Goal: Task Accomplishment & Management: Complete application form

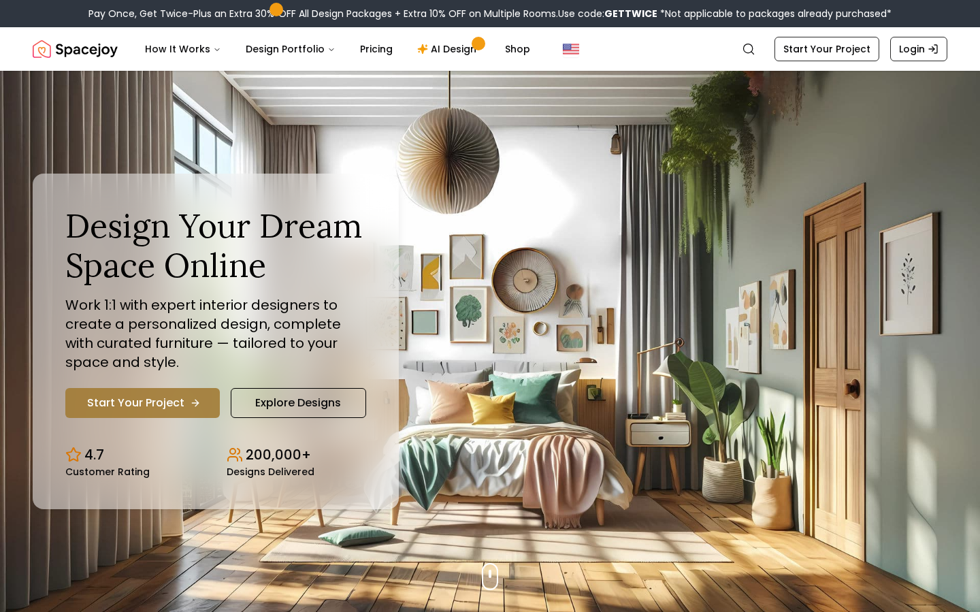
click at [122, 392] on link "Start Your Project" at bounding box center [142, 403] width 154 height 30
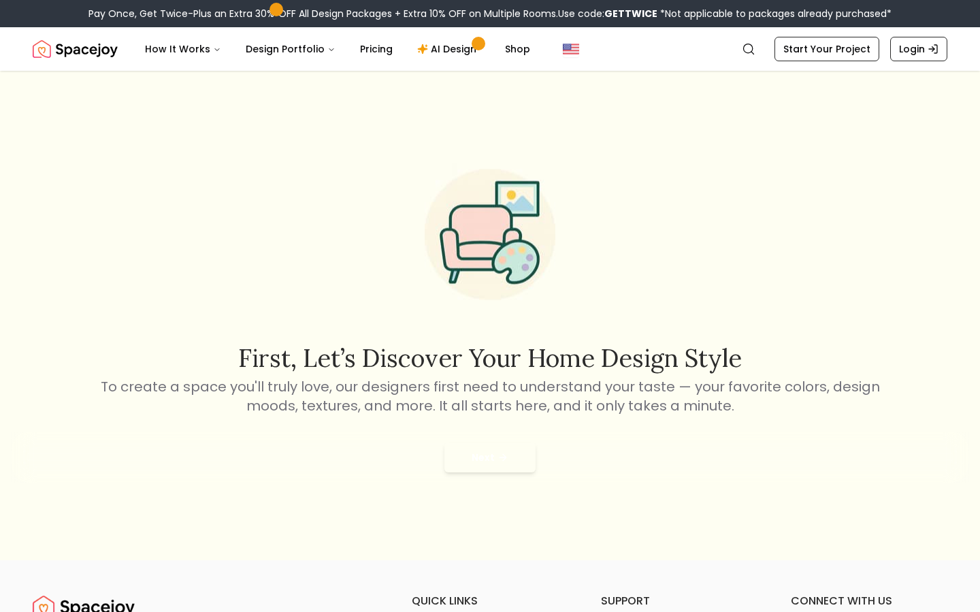
click at [501, 475] on div "Next" at bounding box center [490, 457] width 958 height 52
click at [503, 465] on button "Next" at bounding box center [489, 457] width 91 height 30
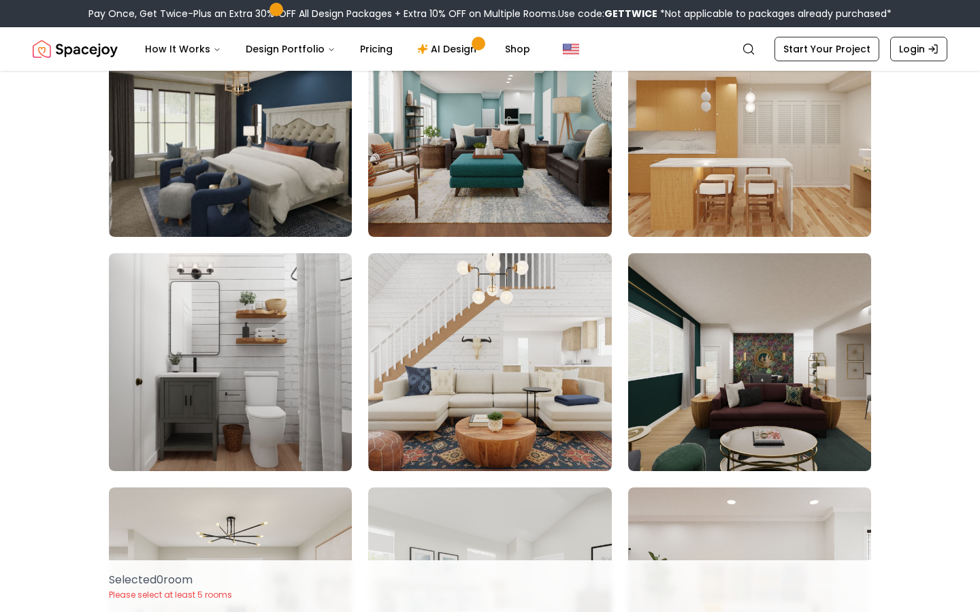
scroll to position [635, 0]
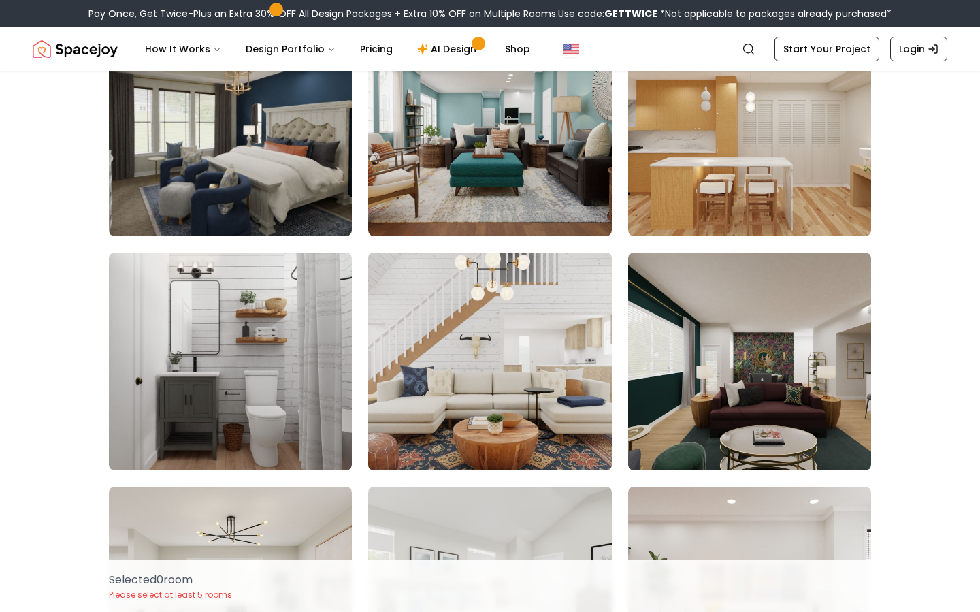
click at [507, 314] on img at bounding box center [489, 361] width 255 height 229
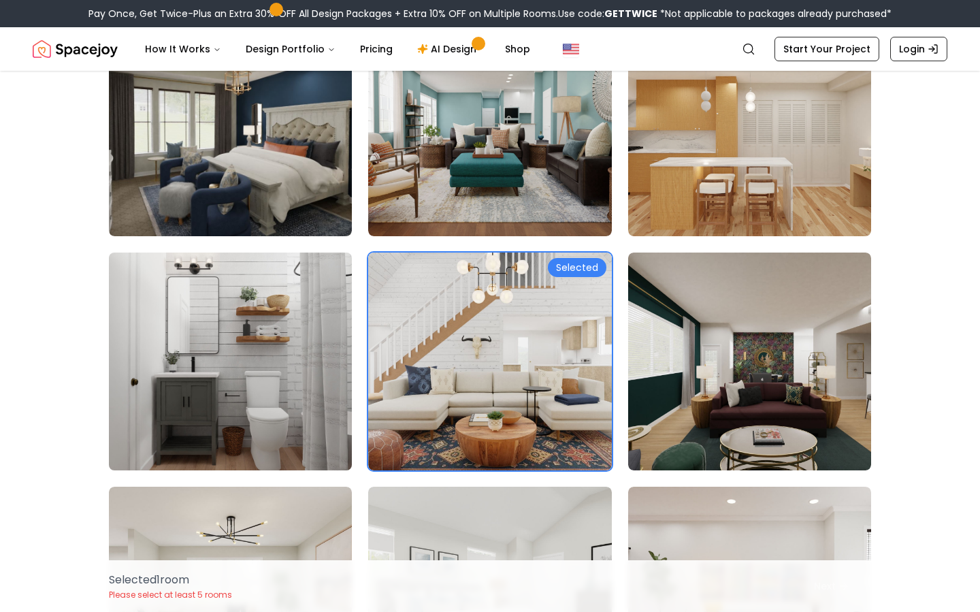
click at [265, 370] on img at bounding box center [230, 361] width 255 height 229
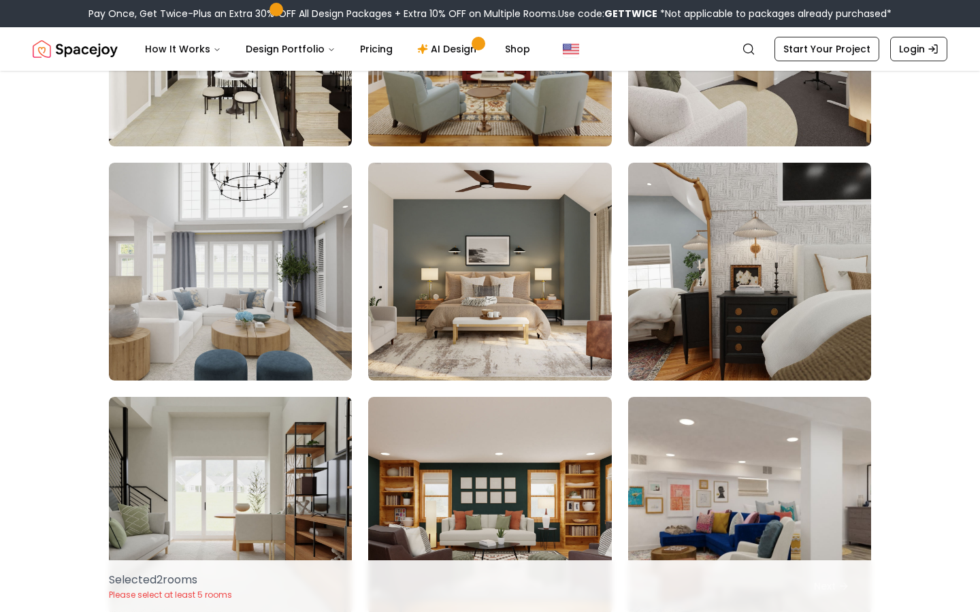
scroll to position [3770, 0]
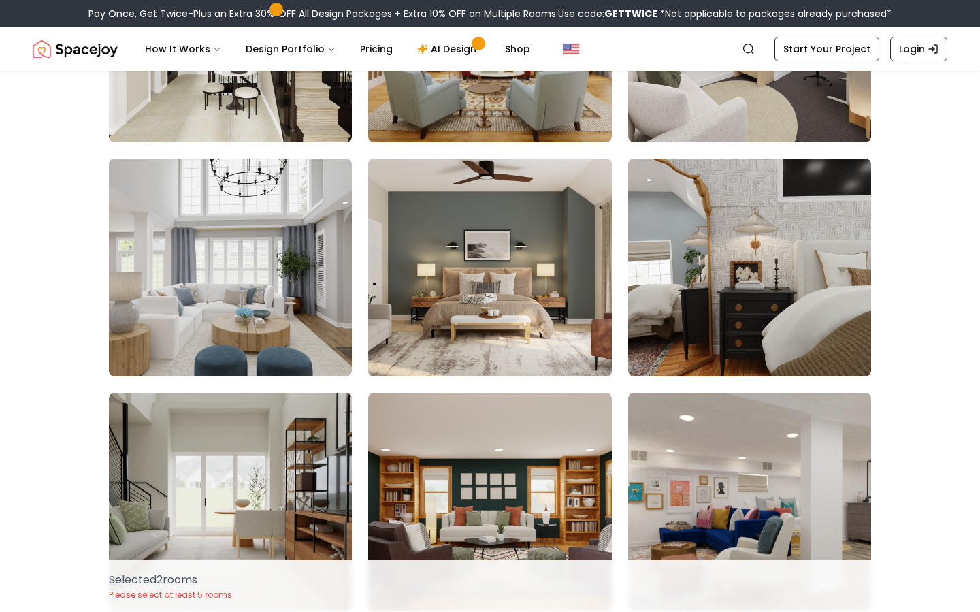
click at [561, 301] on img at bounding box center [489, 267] width 255 height 229
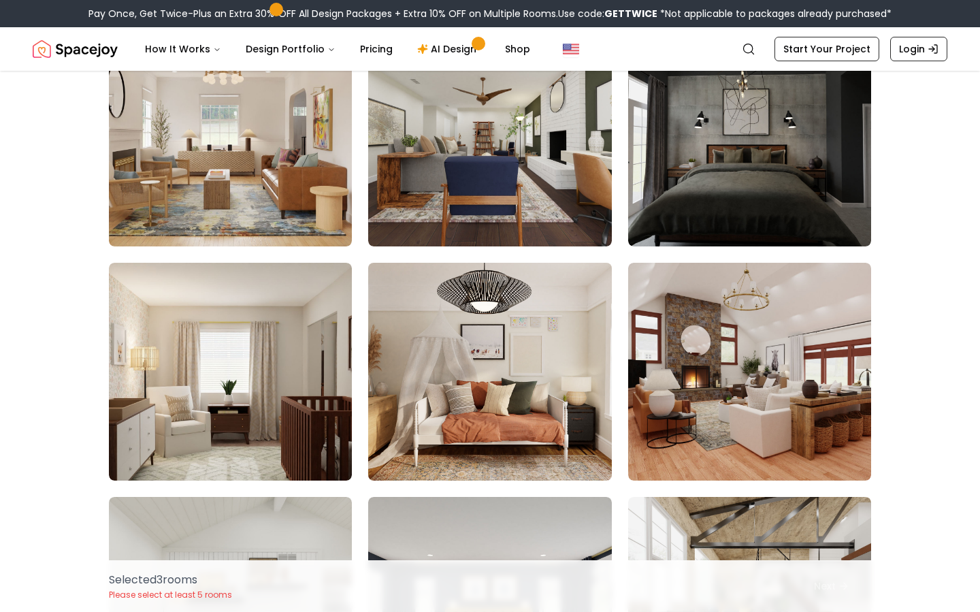
scroll to position [4373, 0]
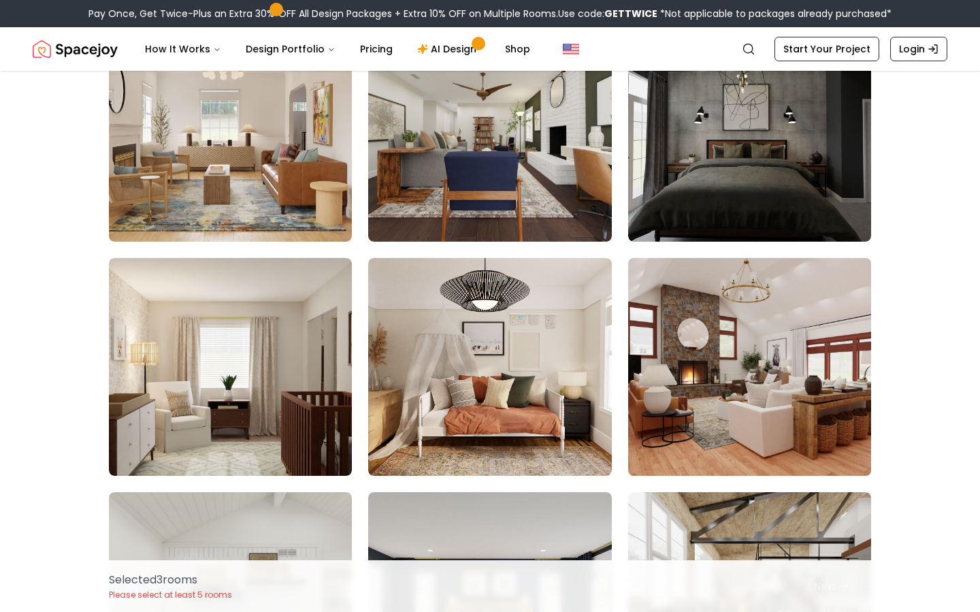
click at [762, 343] on img at bounding box center [749, 366] width 255 height 229
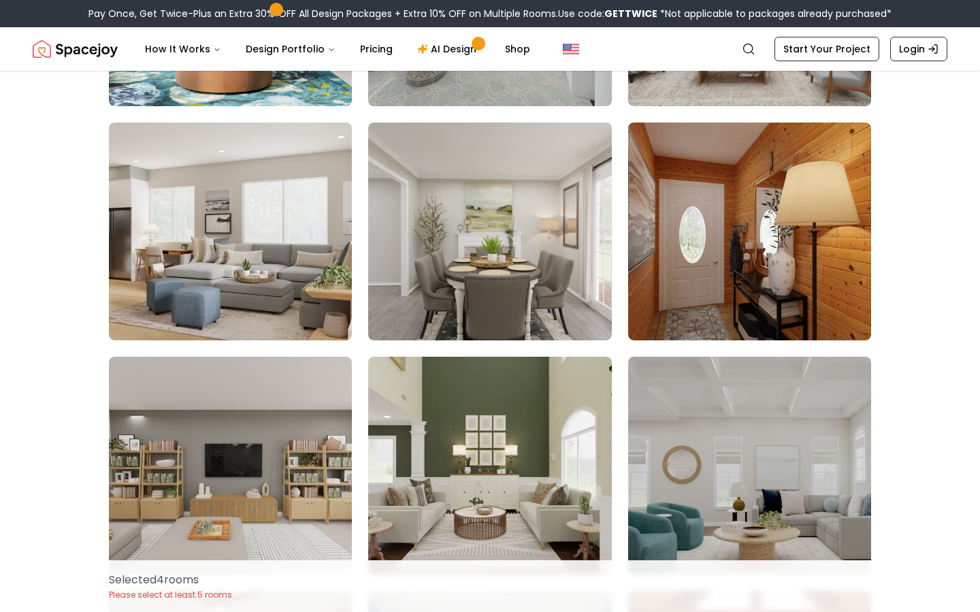
scroll to position [5447, 0]
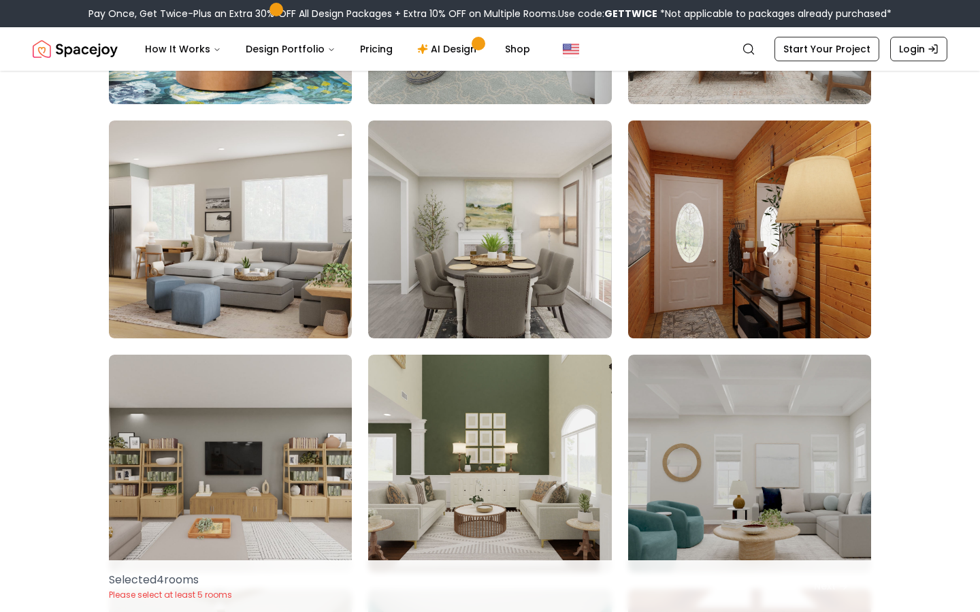
click at [705, 228] on img at bounding box center [749, 229] width 255 height 229
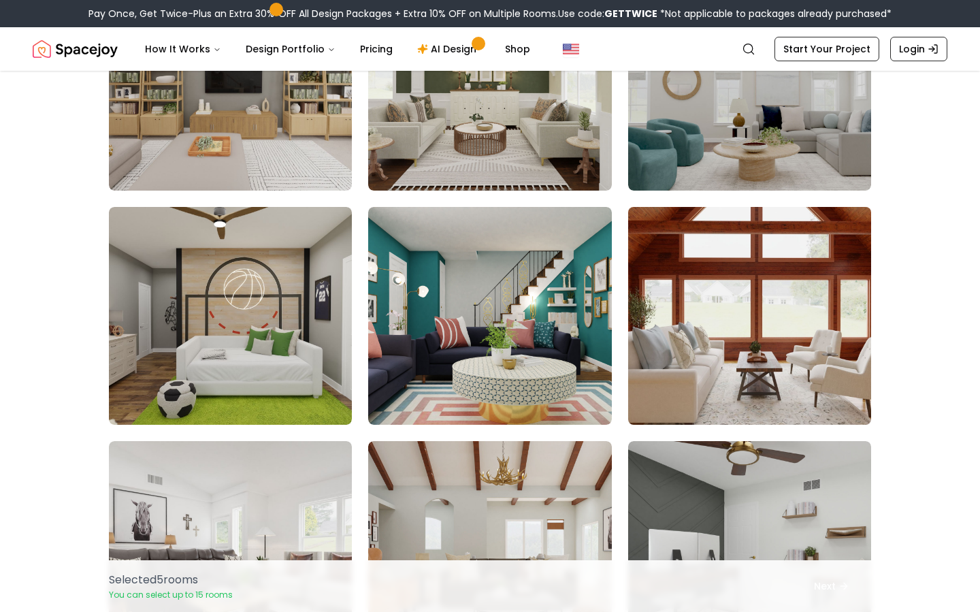
click at [704, 308] on img at bounding box center [749, 315] width 255 height 229
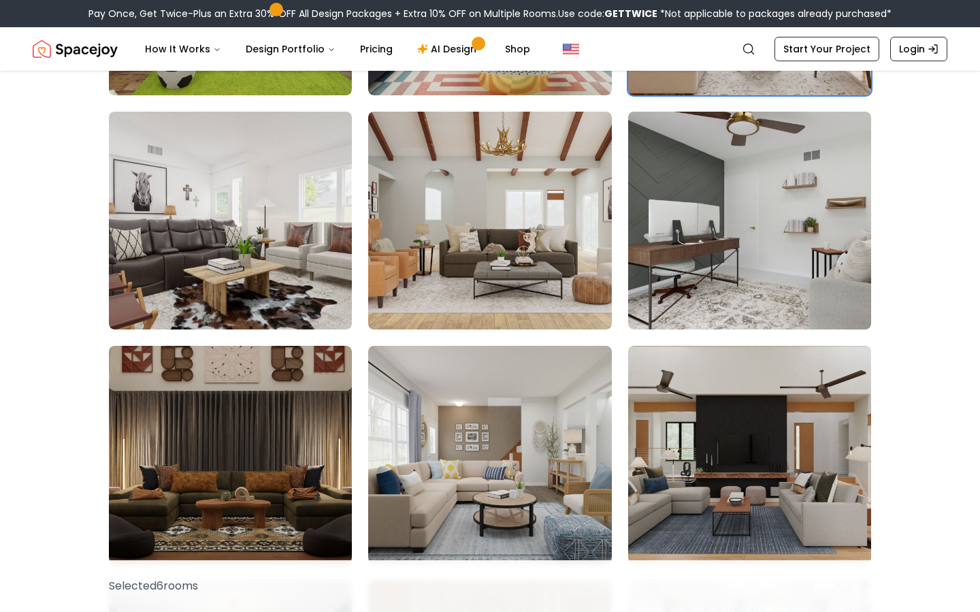
scroll to position [6158, 0]
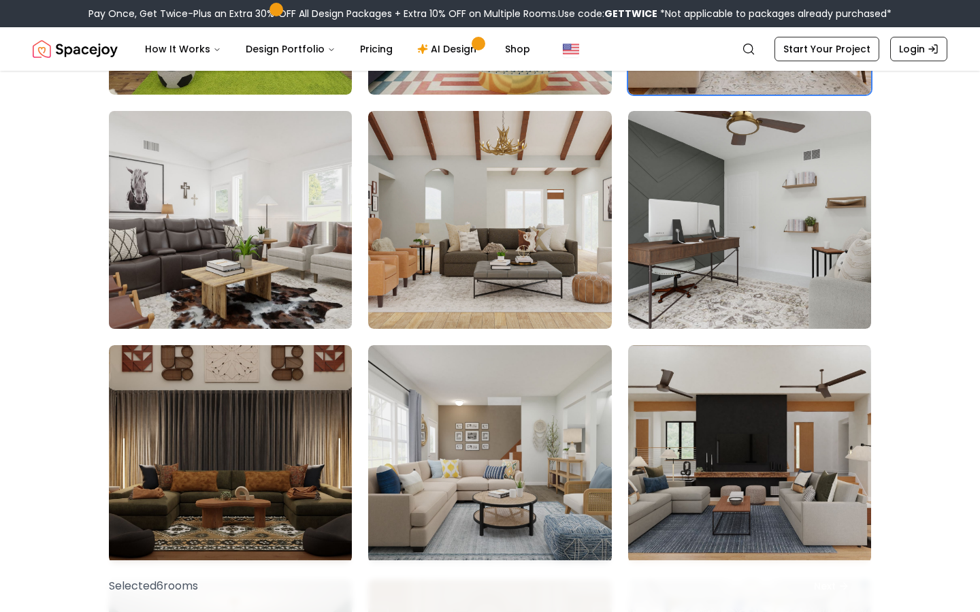
click at [146, 237] on img at bounding box center [230, 219] width 255 height 229
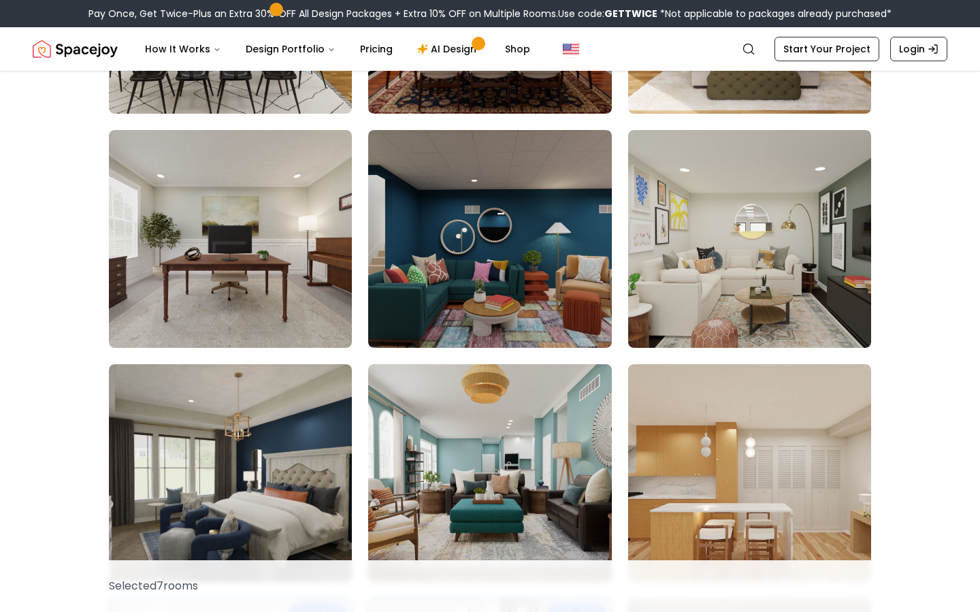
scroll to position [0, 0]
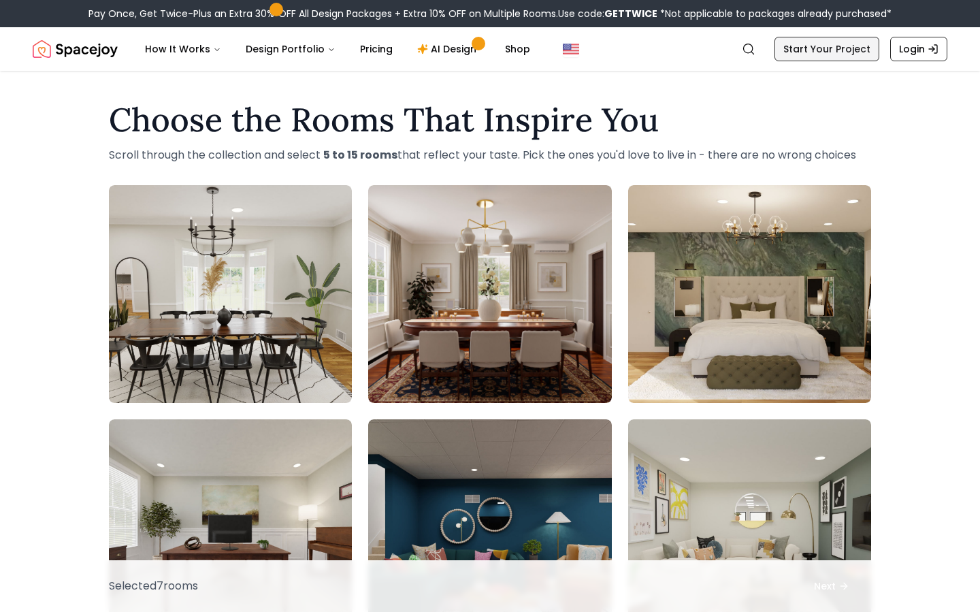
click at [827, 56] on link "Start Your Project" at bounding box center [826, 49] width 105 height 24
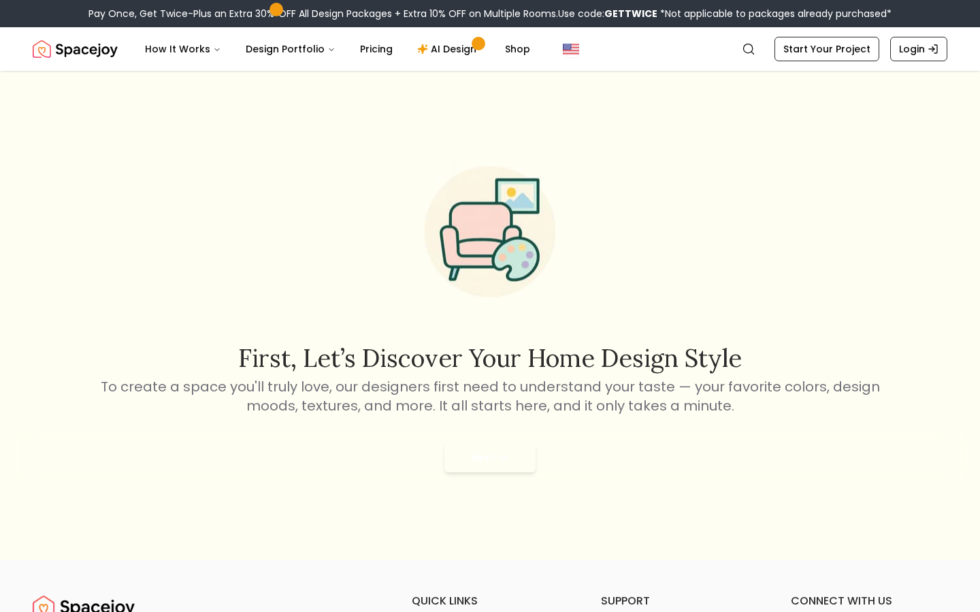
click at [498, 473] on div "Next" at bounding box center [490, 457] width 958 height 52
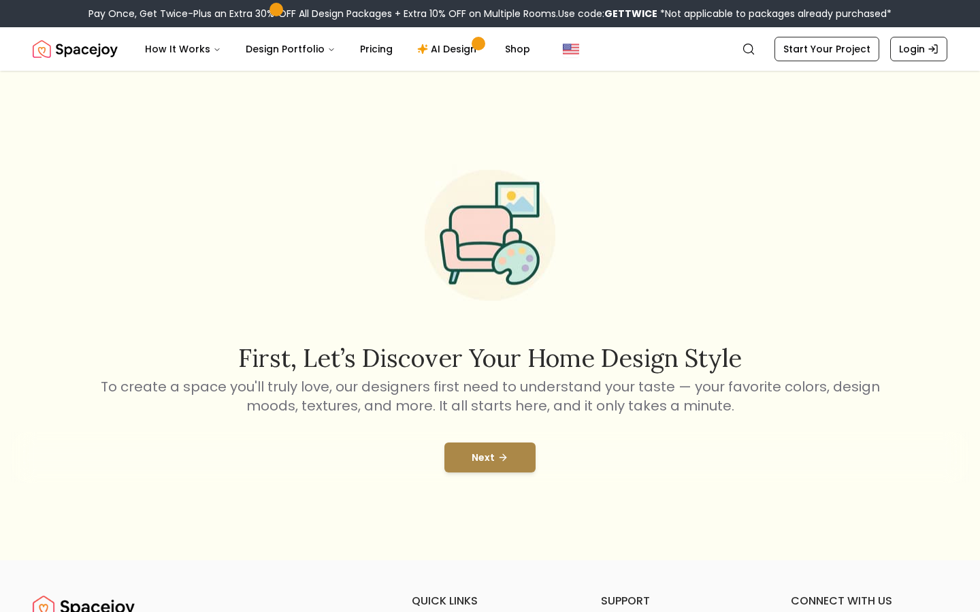
click at [500, 469] on button "Next" at bounding box center [489, 457] width 91 height 30
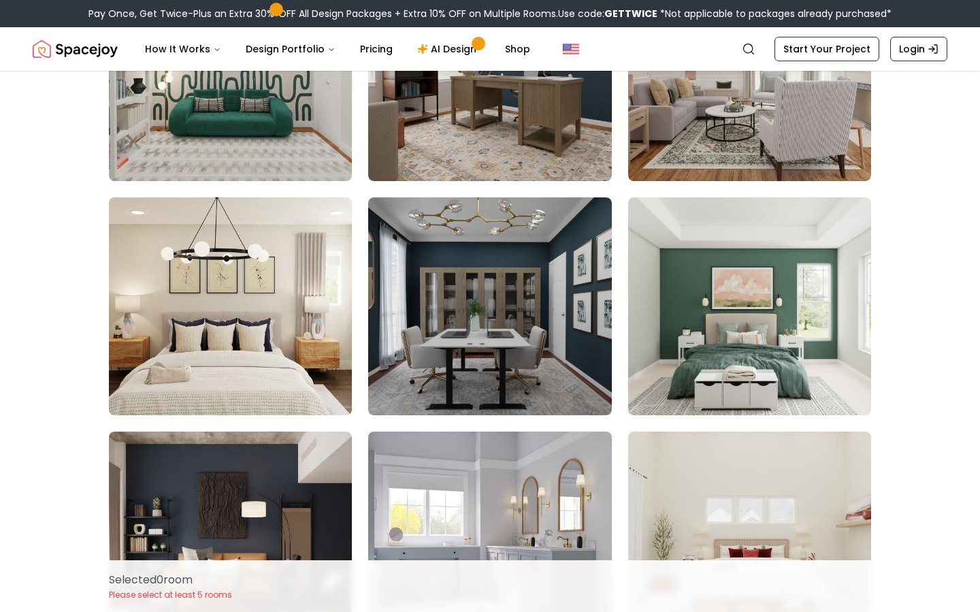
click at [254, 322] on img at bounding box center [230, 306] width 255 height 229
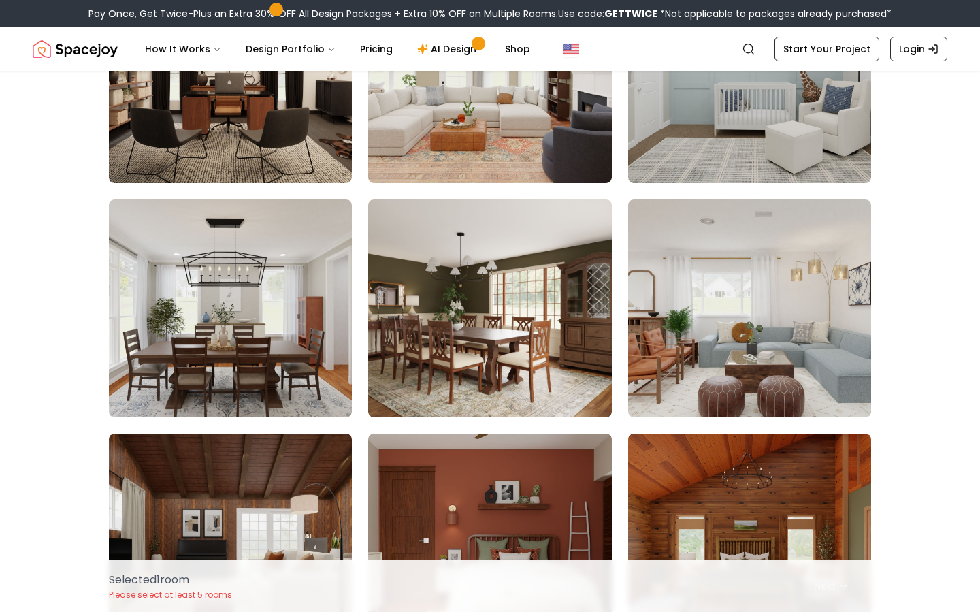
scroll to position [2328, 0]
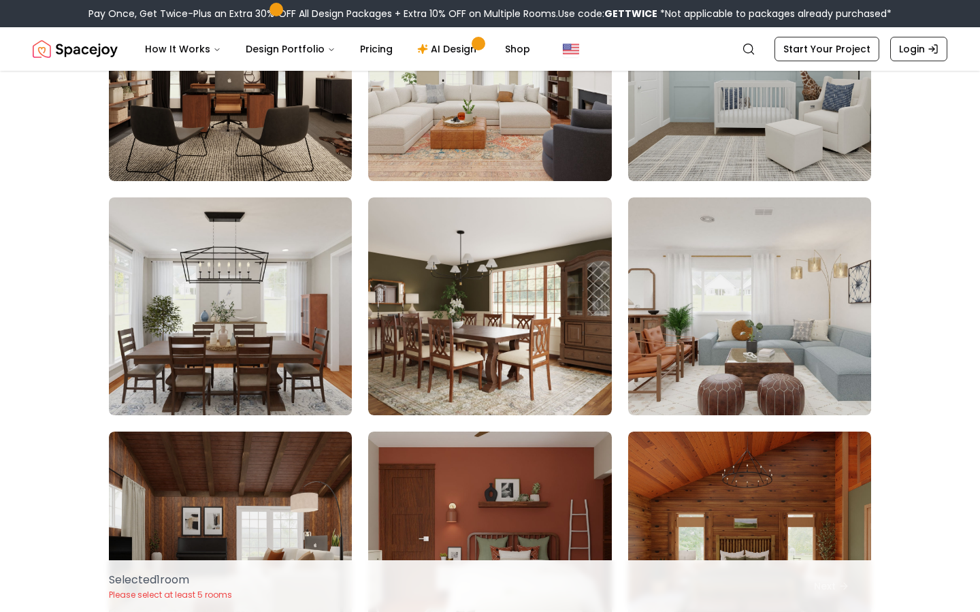
click at [311, 314] on img at bounding box center [230, 306] width 255 height 229
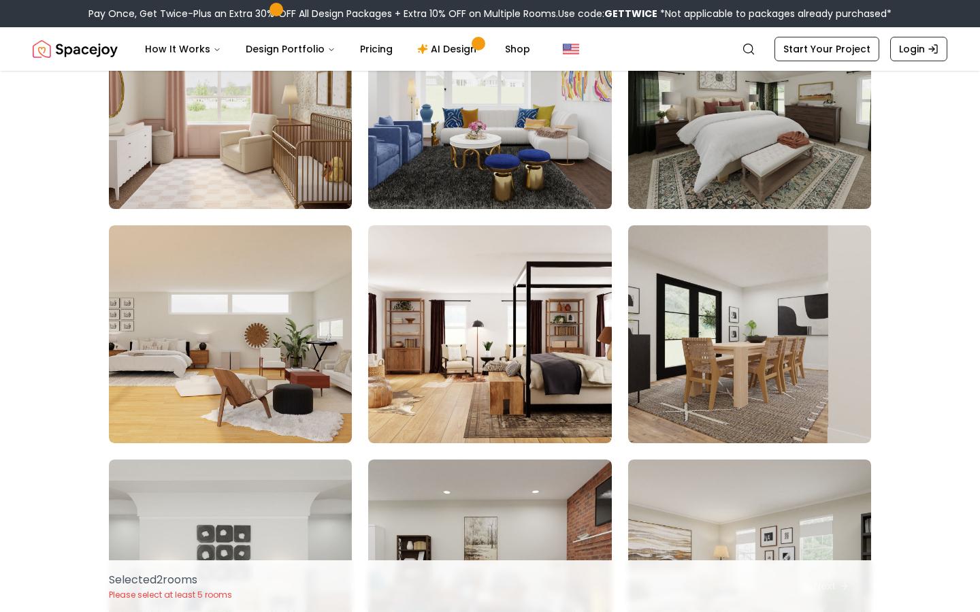
scroll to position [4173, 0]
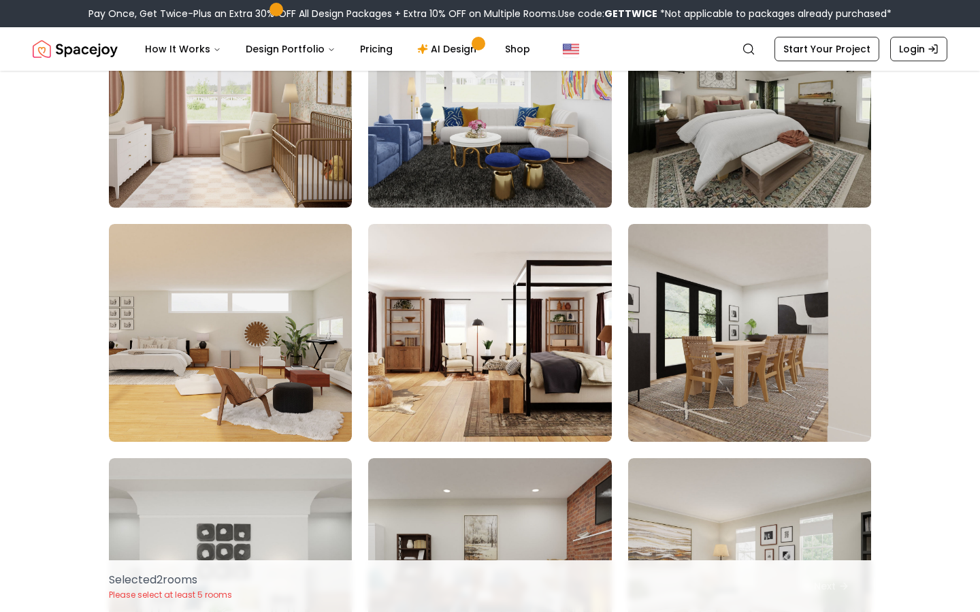
click at [578, 390] on img at bounding box center [489, 333] width 243 height 218
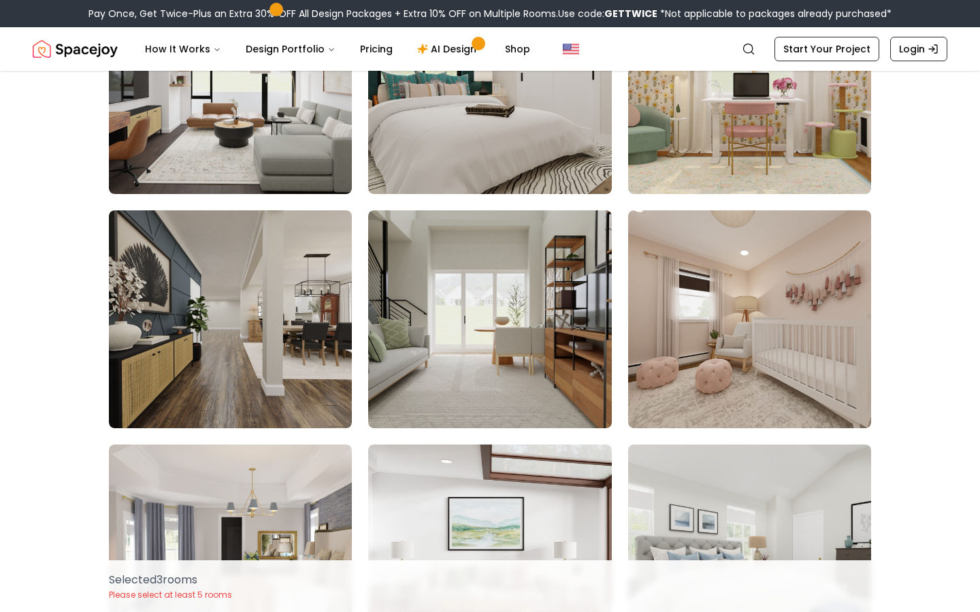
scroll to position [5637, 0]
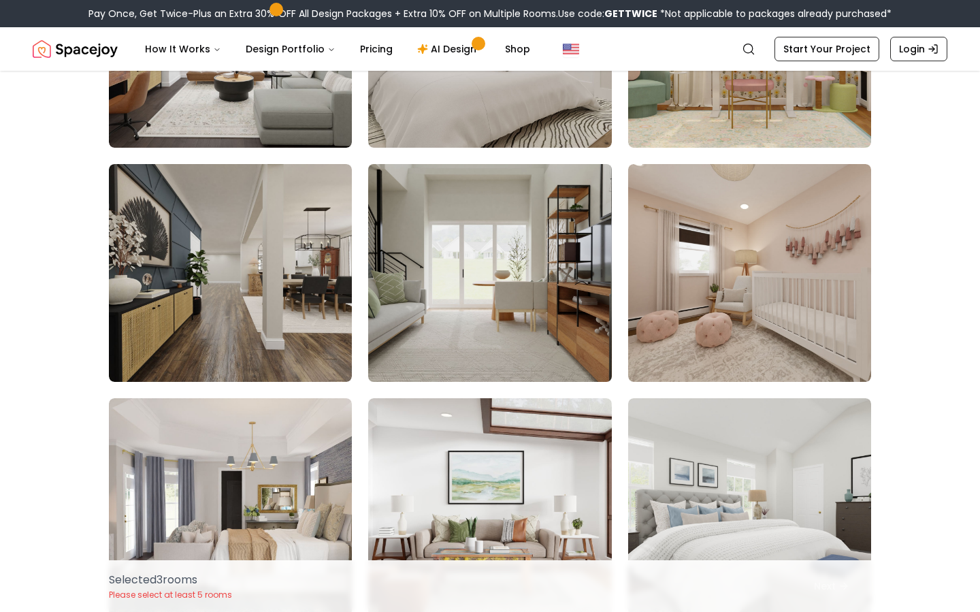
click at [514, 284] on img at bounding box center [489, 272] width 255 height 229
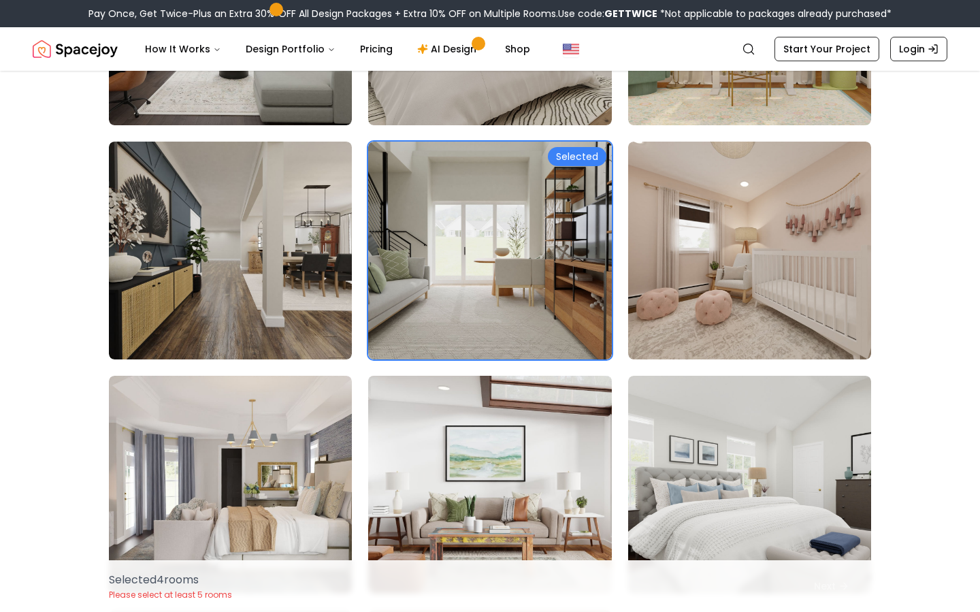
scroll to position [5665, 0]
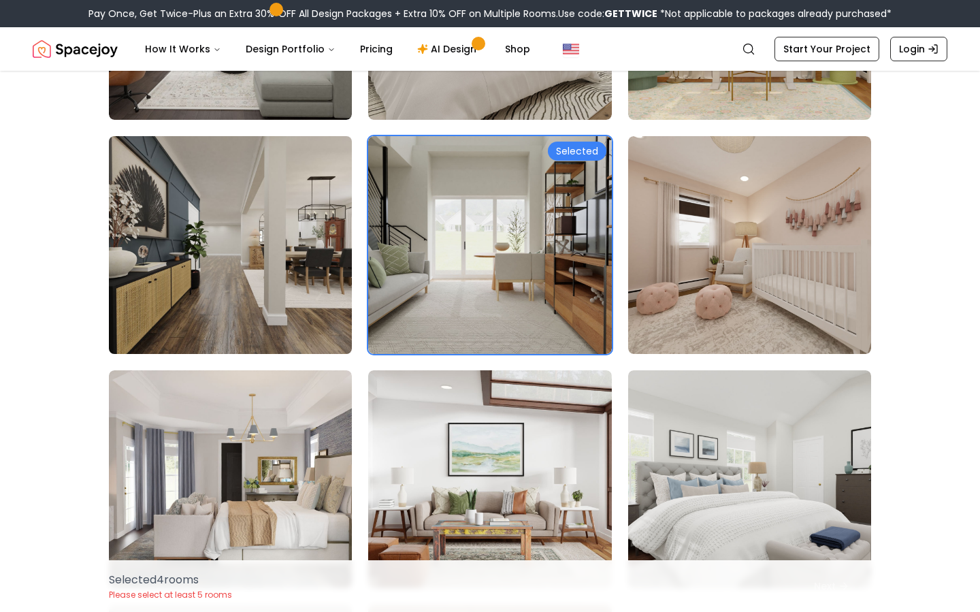
click at [253, 305] on img at bounding box center [230, 245] width 255 height 229
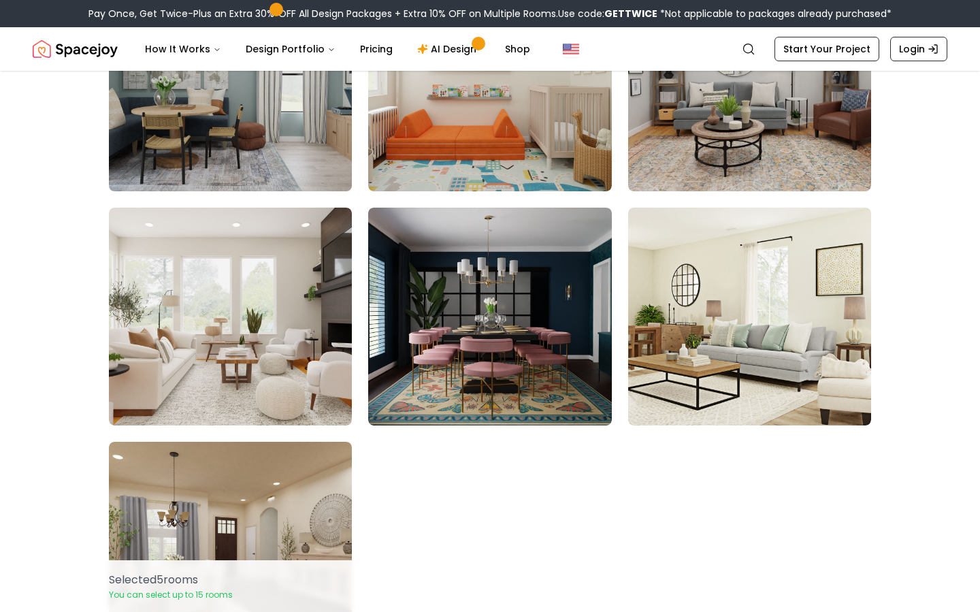
scroll to position [7261, 0]
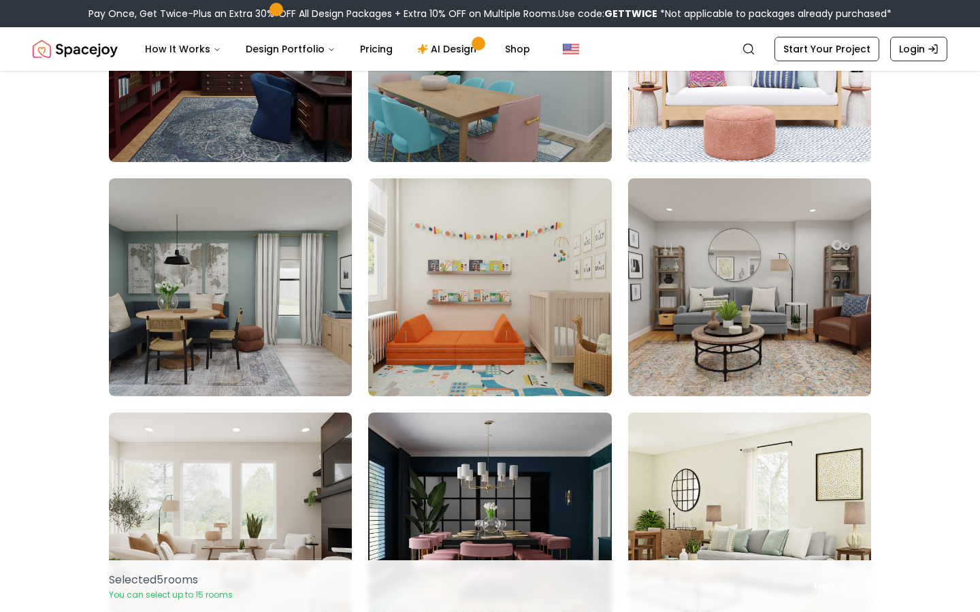
click at [171, 595] on p "You can select up to 15 rooms" at bounding box center [171, 594] width 124 height 11
click at [176, 574] on p "Selected 5 room s" at bounding box center [171, 579] width 124 height 16
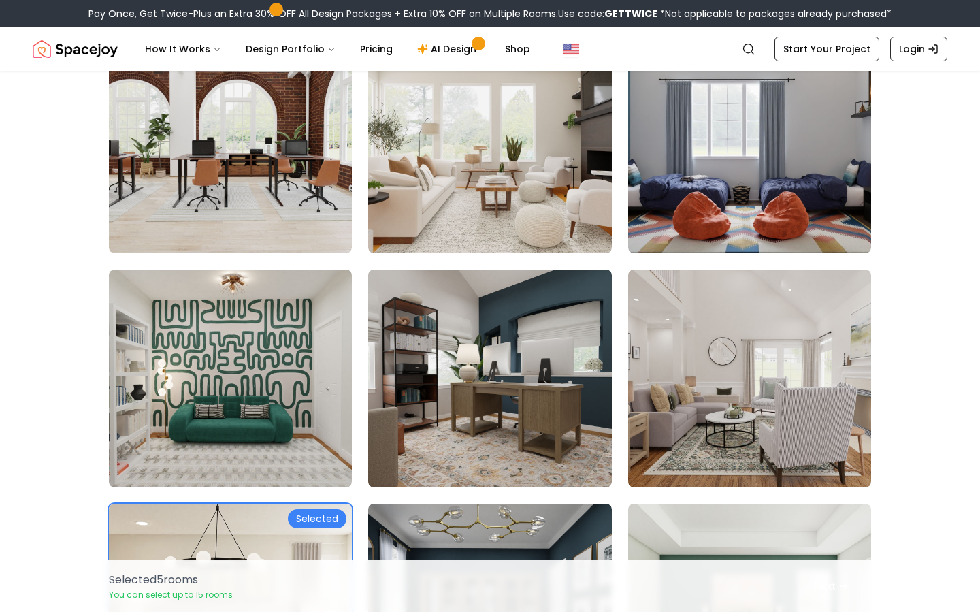
scroll to position [0, 0]
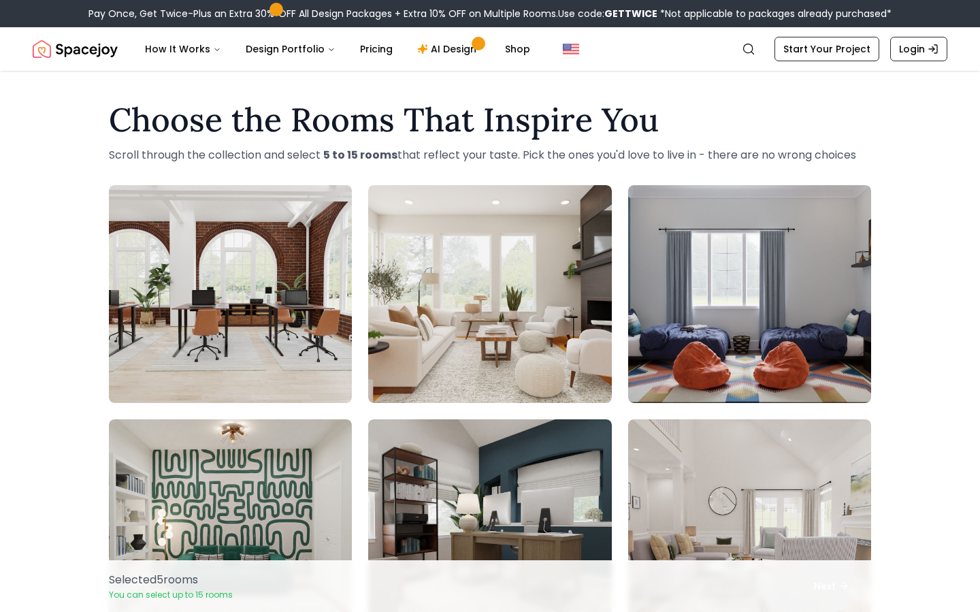
click at [926, 53] on link "Login" at bounding box center [918, 49] width 57 height 24
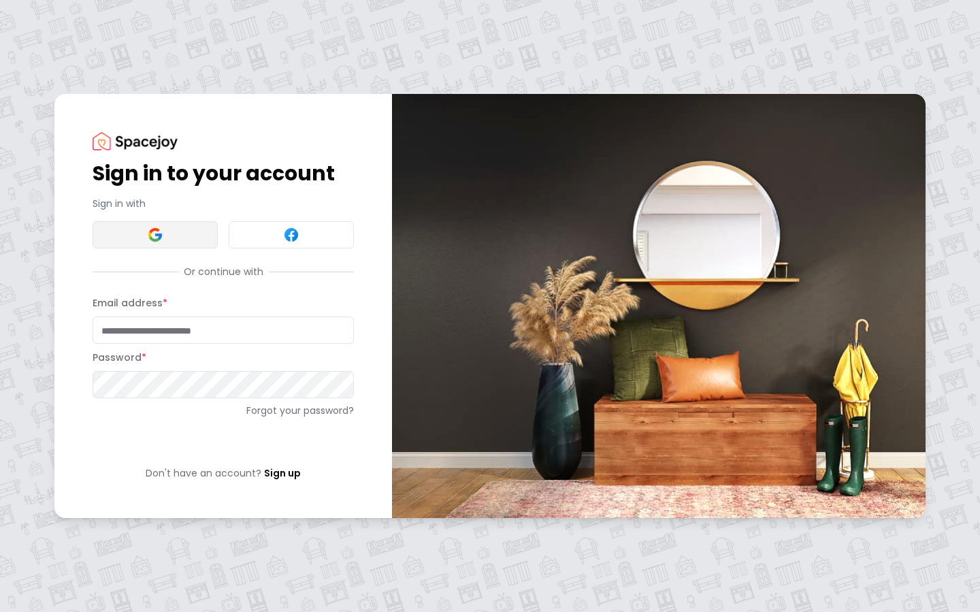
click at [171, 231] on button at bounding box center [155, 234] width 125 height 27
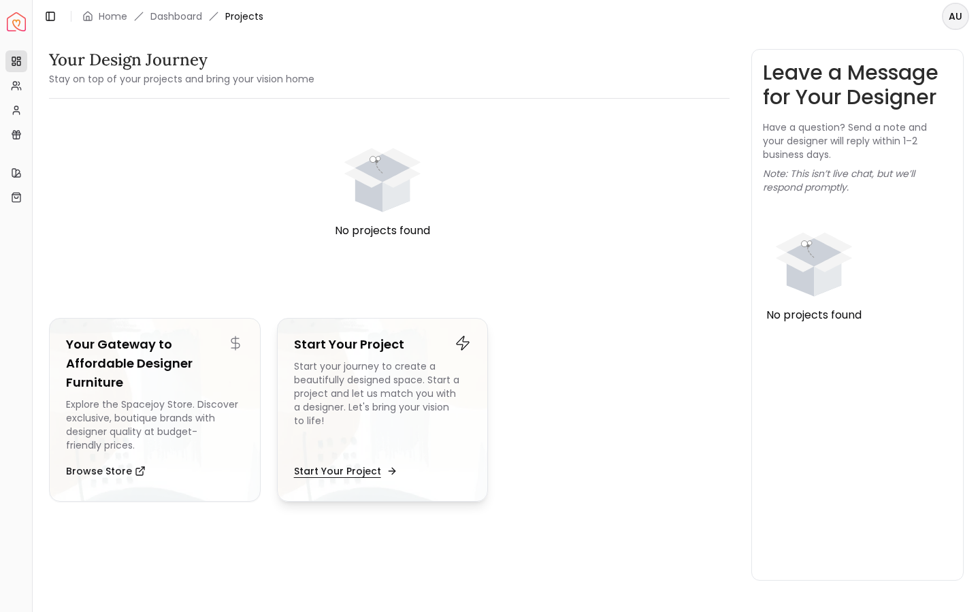
click at [335, 466] on button "Start Your Project" at bounding box center [344, 470] width 101 height 27
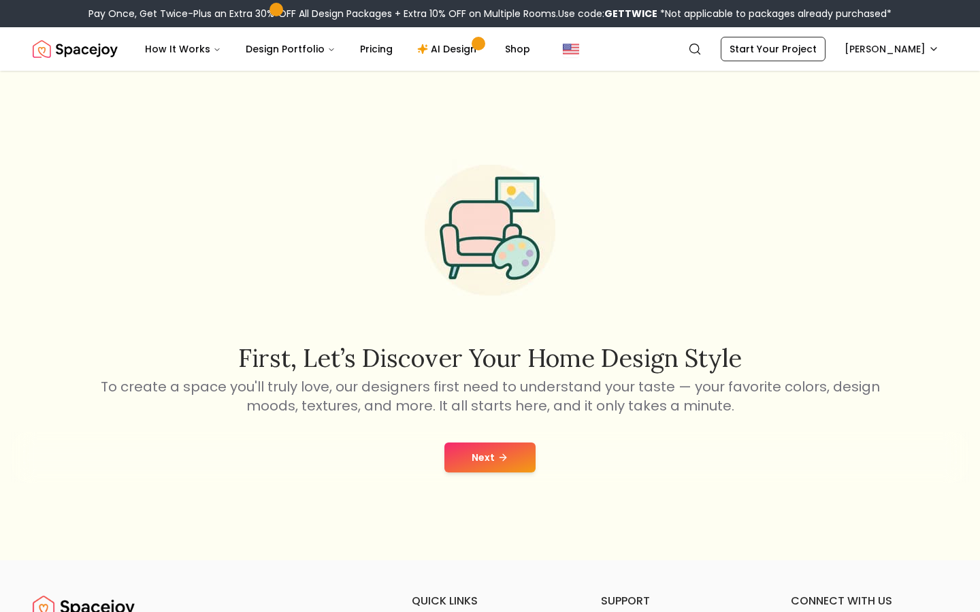
drag, startPoint x: 0, startPoint y: 0, endPoint x: 502, endPoint y: 449, distance: 673.5
click at [502, 449] on div "Next" at bounding box center [490, 457] width 958 height 52
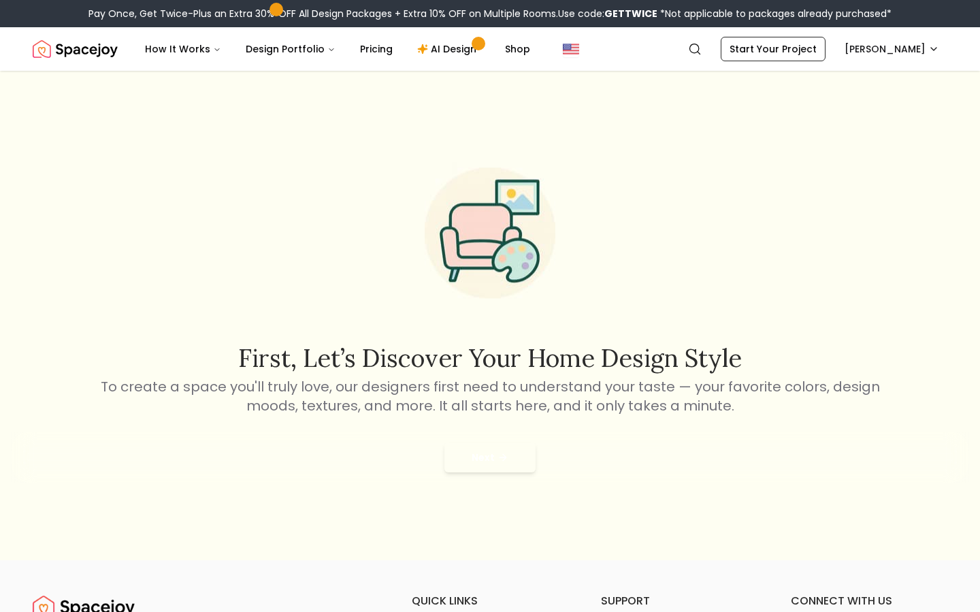
click at [495, 481] on div "Next" at bounding box center [490, 457] width 958 height 52
click at [495, 458] on button "Next" at bounding box center [489, 457] width 91 height 30
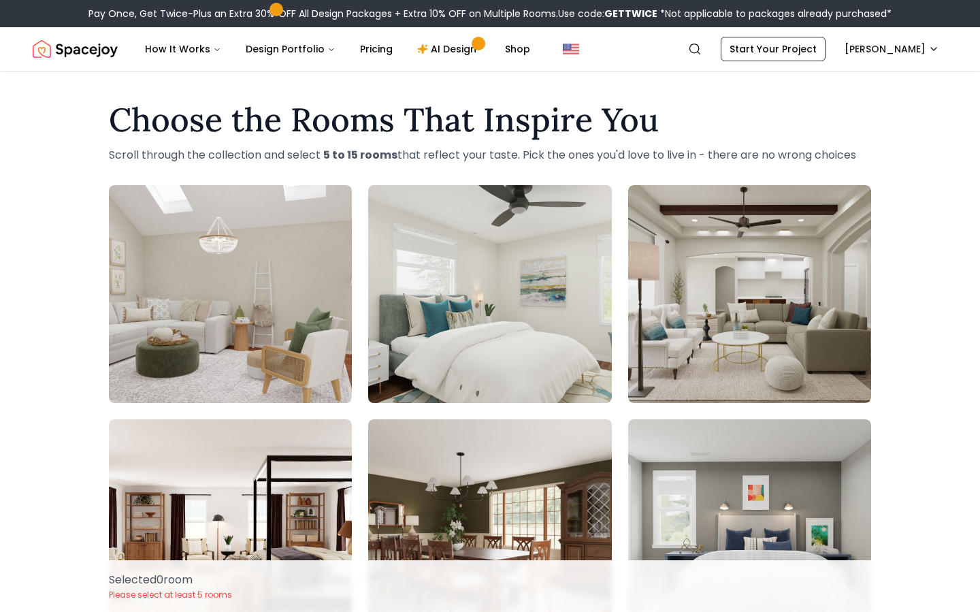
click at [492, 285] on img at bounding box center [489, 294] width 255 height 229
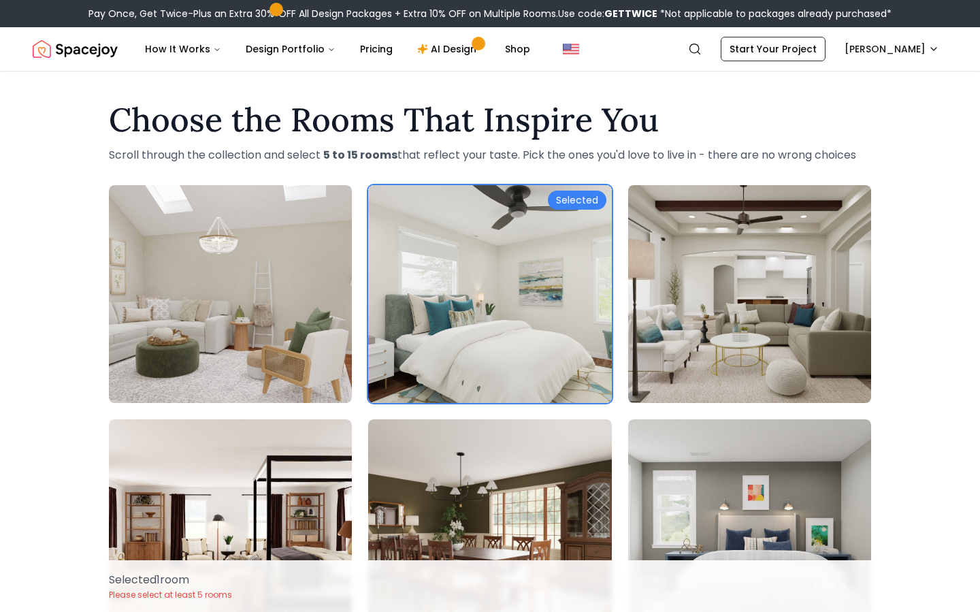
click at [793, 310] on img at bounding box center [749, 294] width 255 height 229
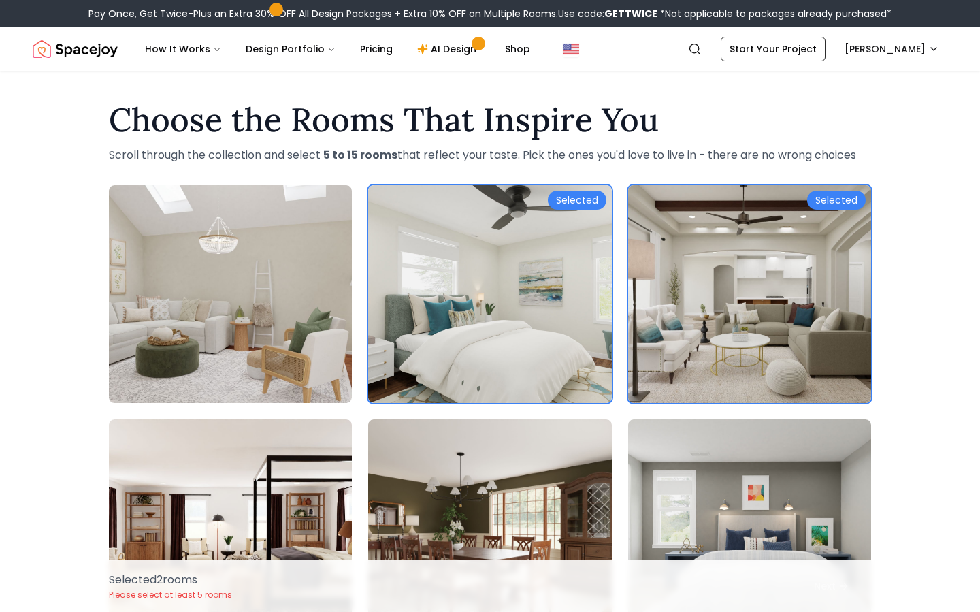
scroll to position [182, 0]
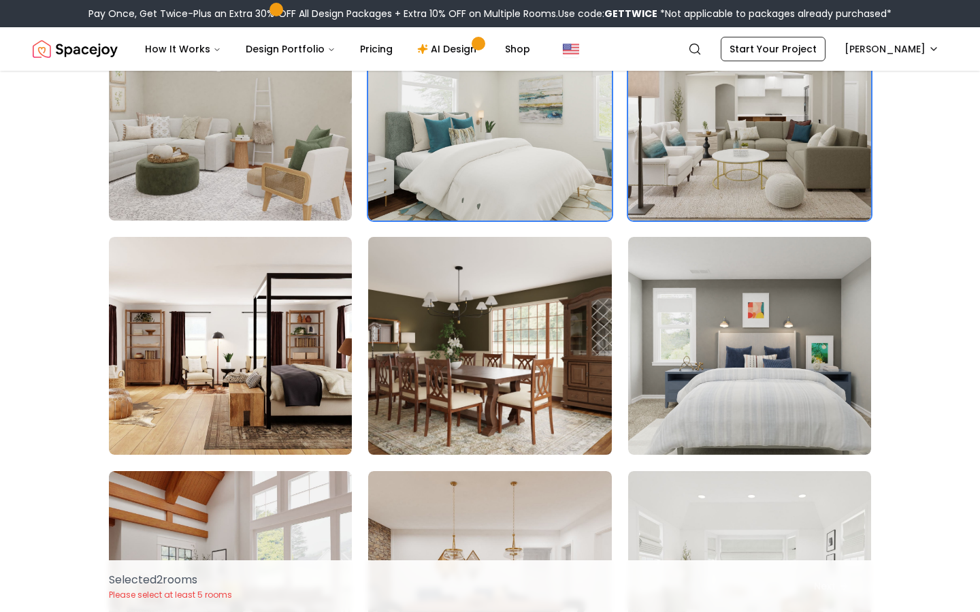
click at [467, 322] on img at bounding box center [489, 345] width 255 height 229
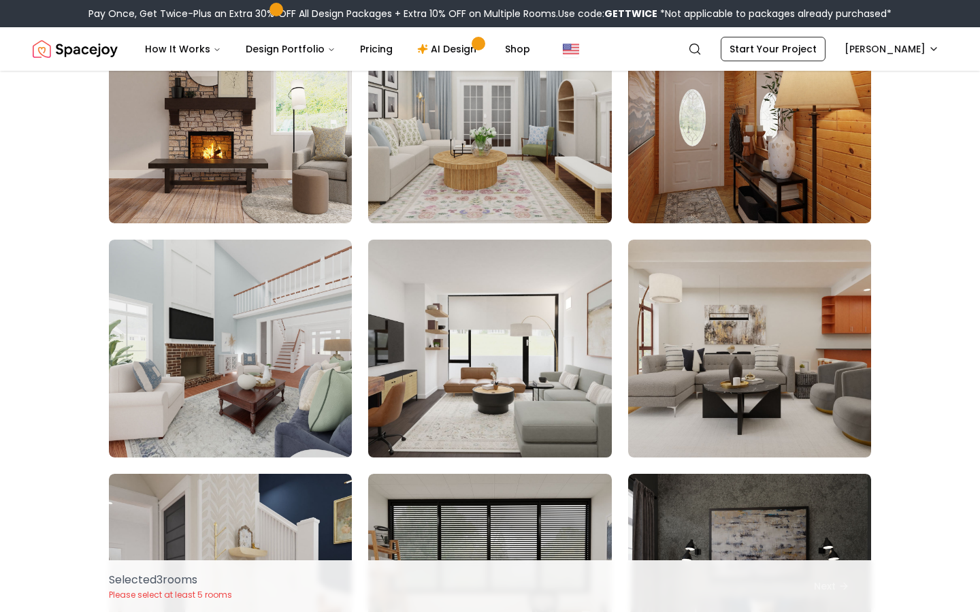
scroll to position [1822, 0]
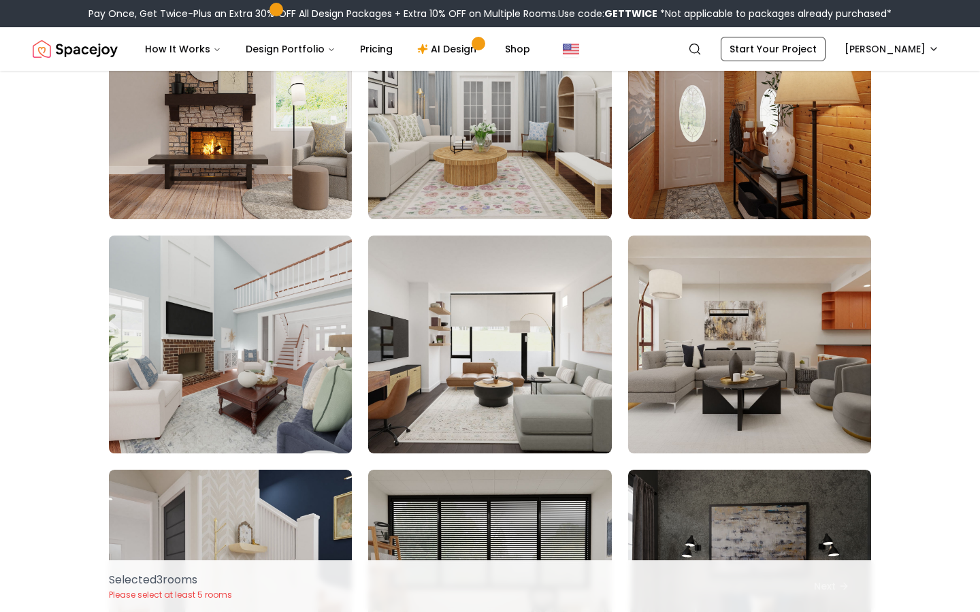
click at [332, 297] on img at bounding box center [230, 344] width 255 height 229
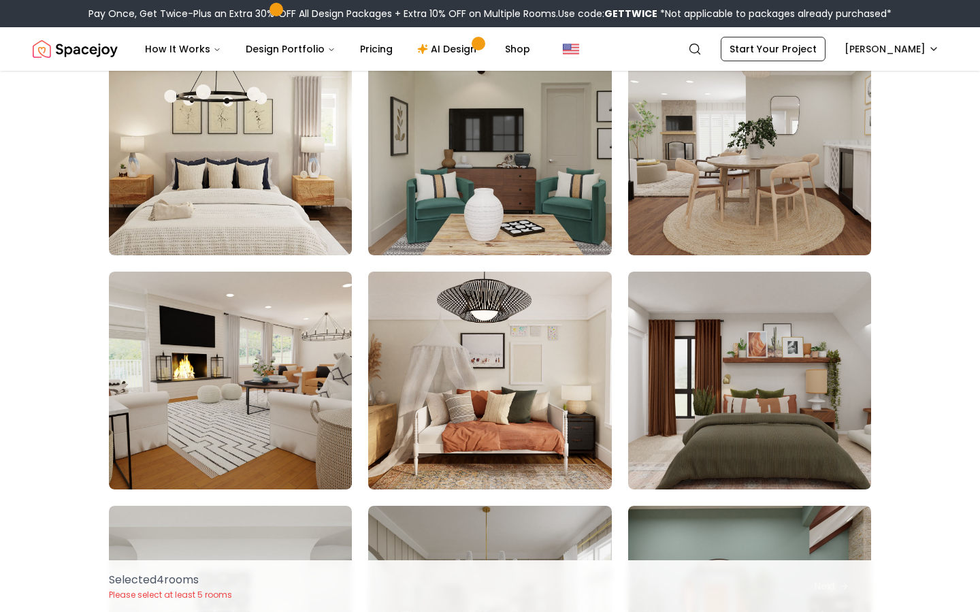
scroll to position [3160, 0]
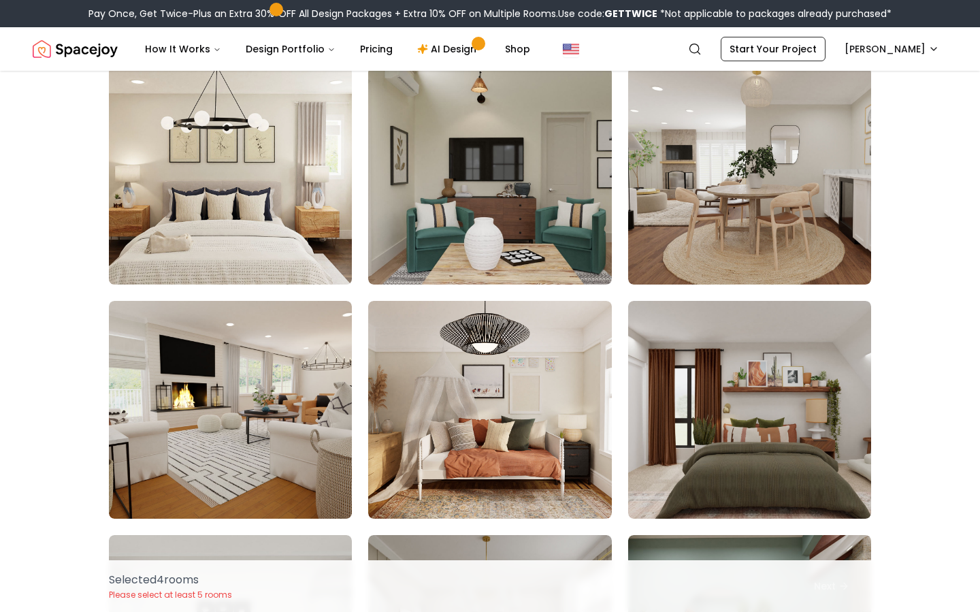
click at [243, 216] on img at bounding box center [230, 175] width 255 height 229
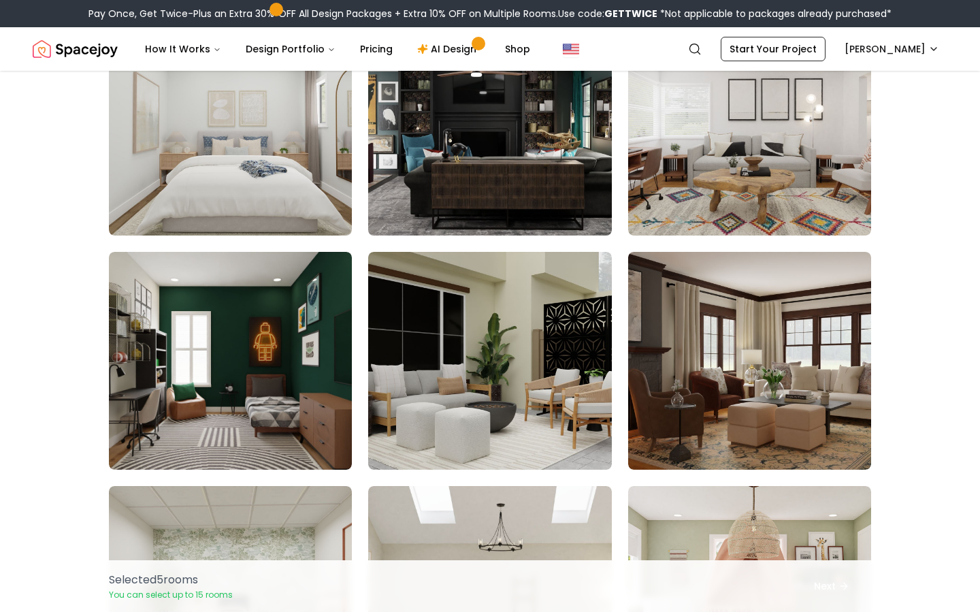
scroll to position [5756, 0]
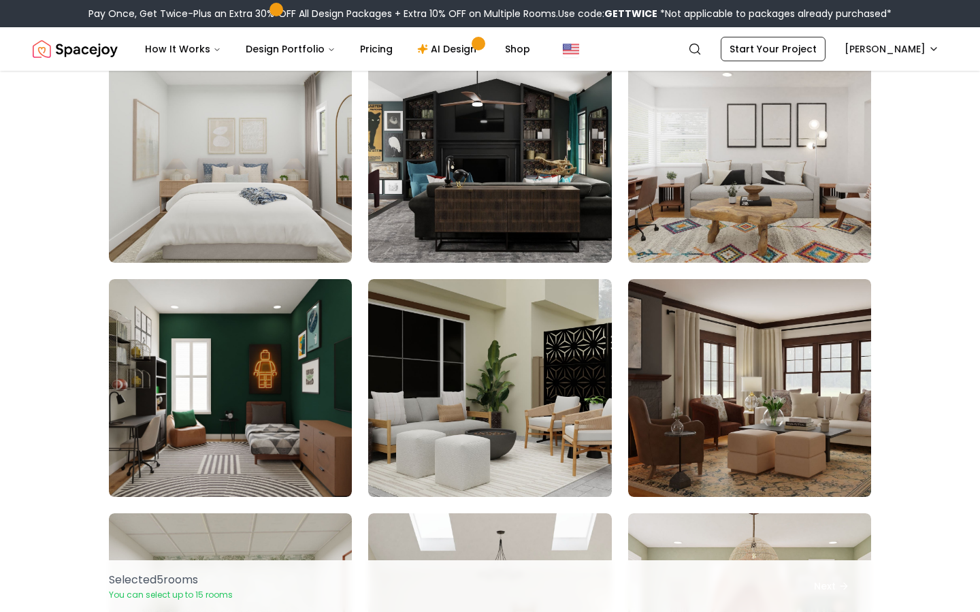
click at [711, 220] on img at bounding box center [749, 153] width 255 height 229
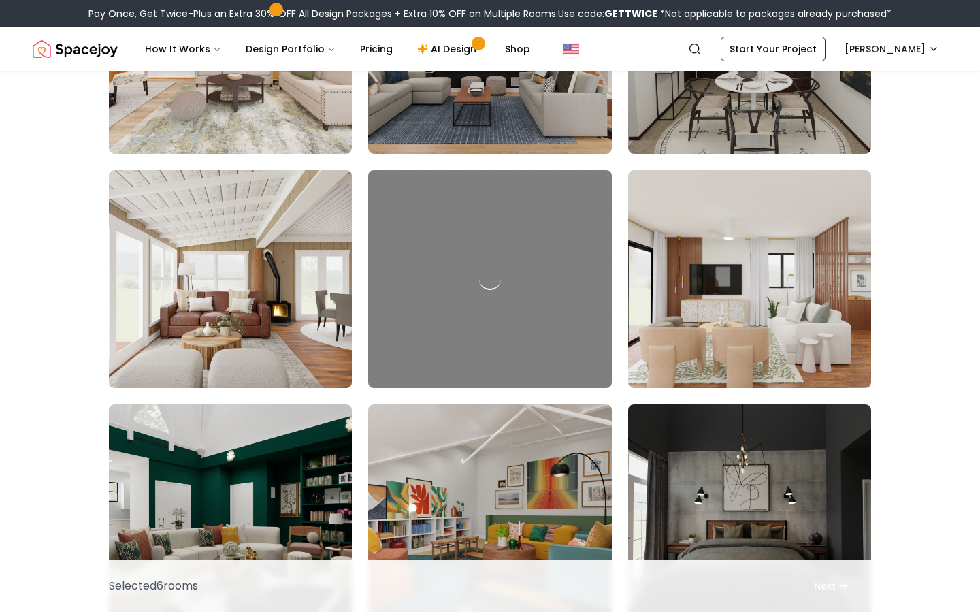
click at [289, 326] on img at bounding box center [230, 279] width 255 height 229
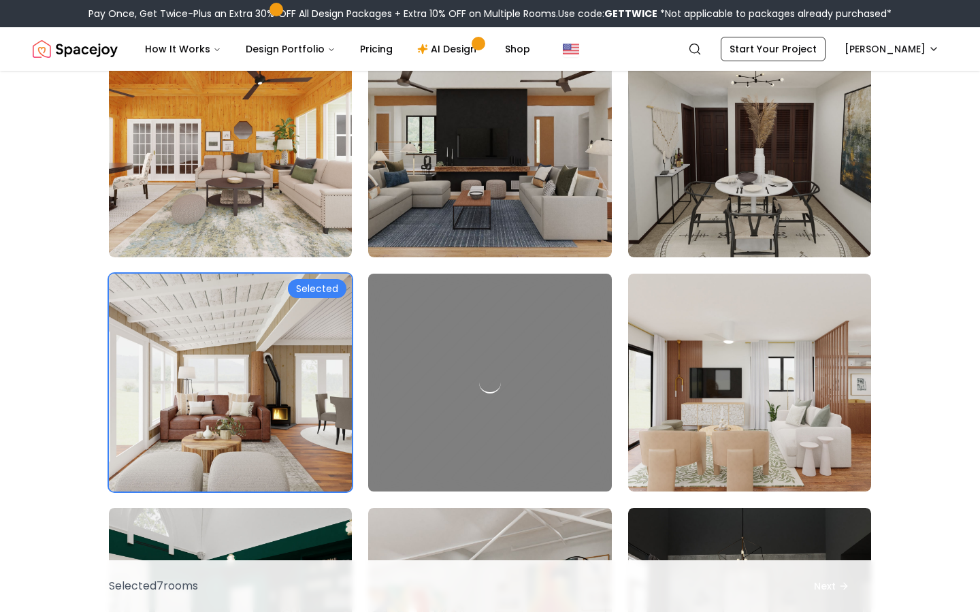
scroll to position [7155, 0]
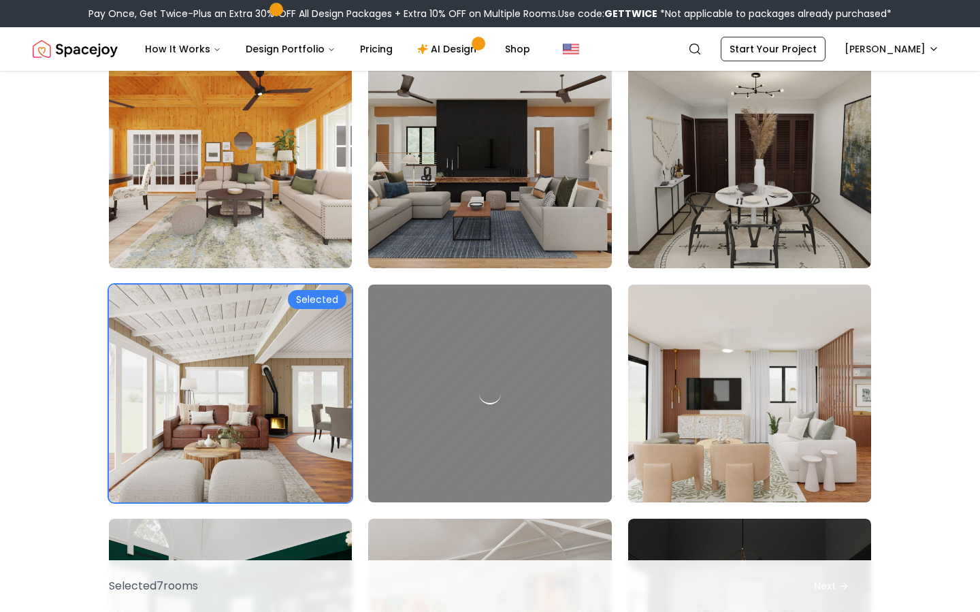
click at [803, 386] on img at bounding box center [749, 393] width 255 height 229
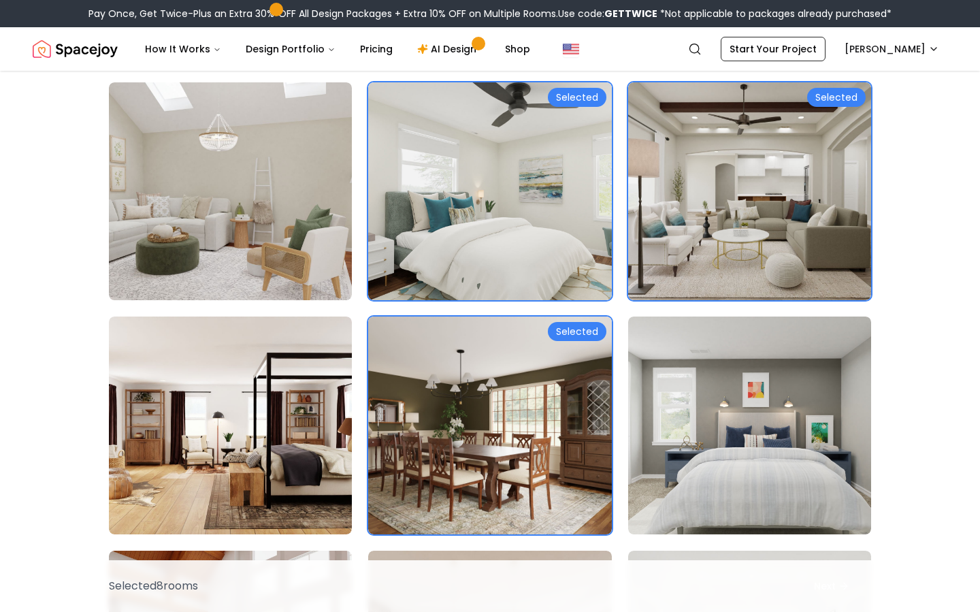
scroll to position [0, 0]
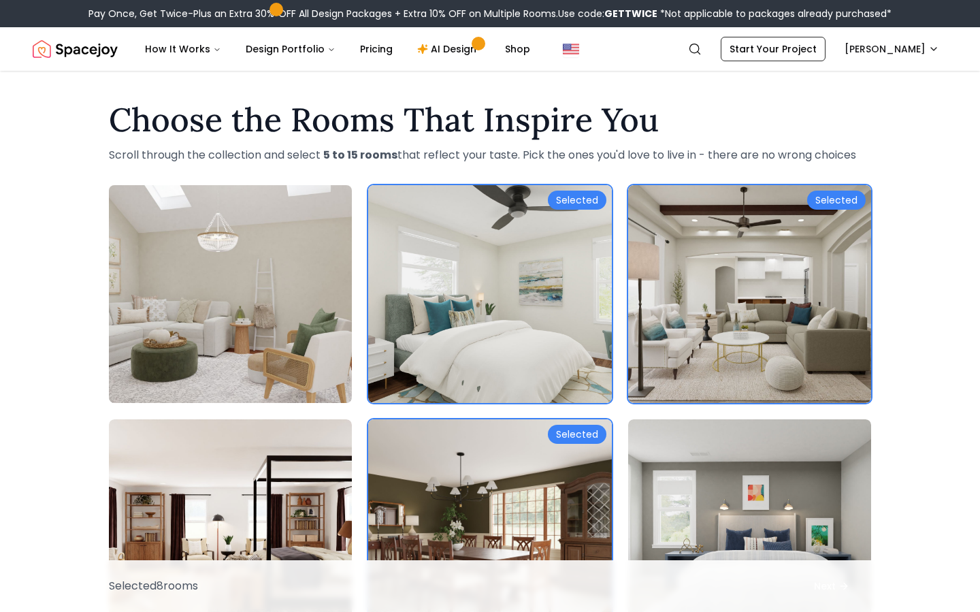
click at [229, 300] on img at bounding box center [230, 294] width 255 height 229
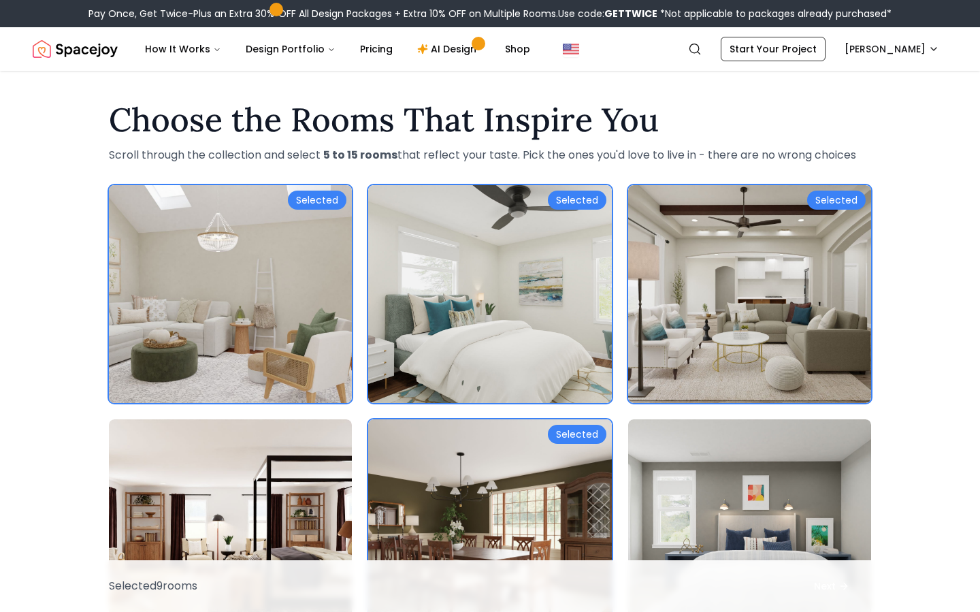
click at [258, 395] on img at bounding box center [230, 294] width 255 height 229
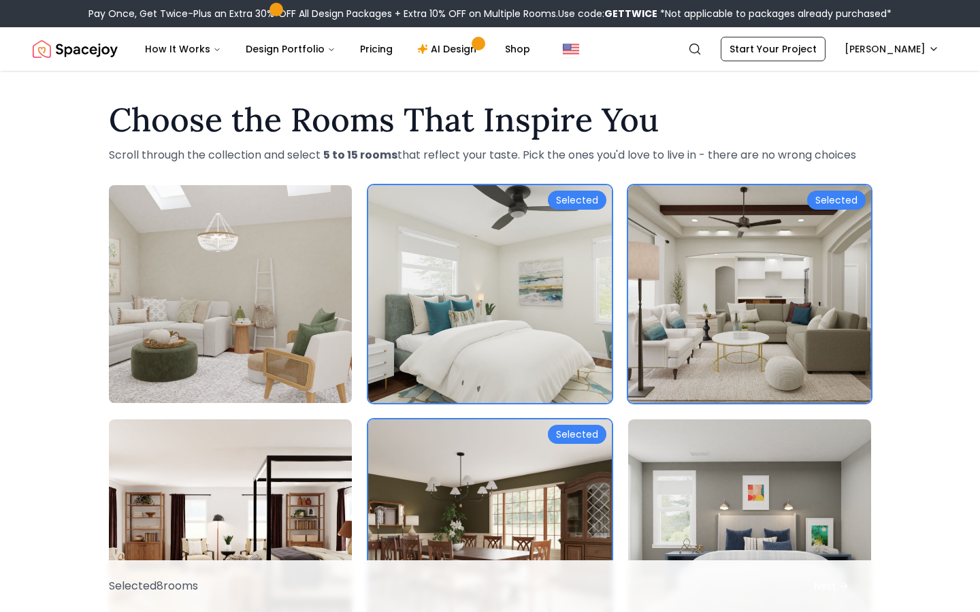
click at [279, 307] on img at bounding box center [230, 294] width 255 height 229
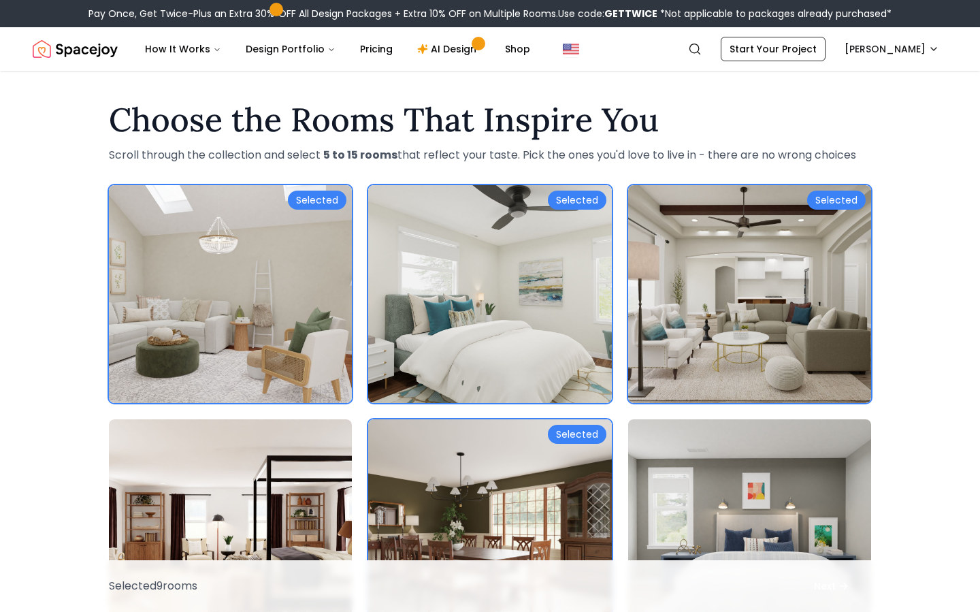
click at [743, 503] on img at bounding box center [749, 528] width 255 height 229
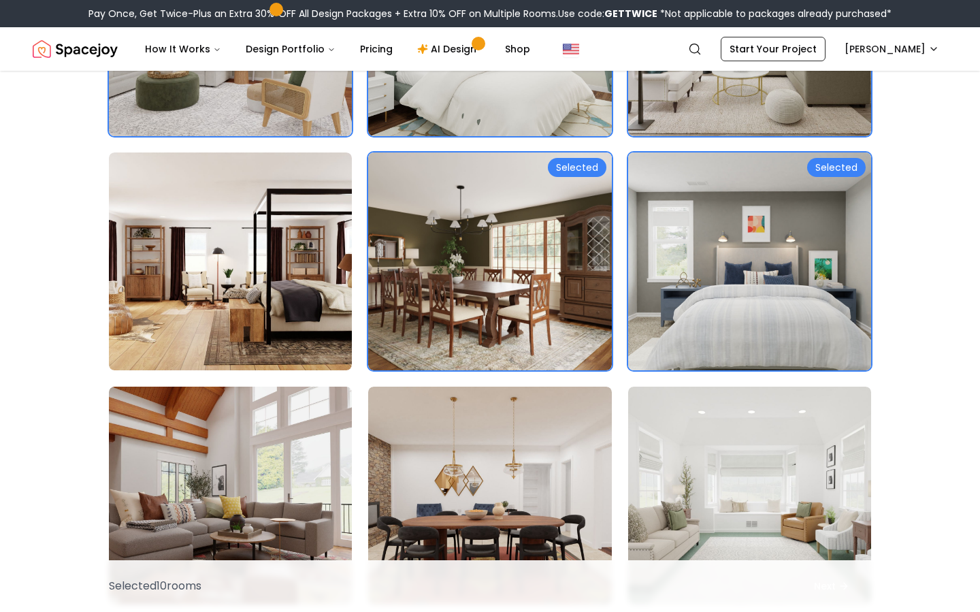
scroll to position [286, 0]
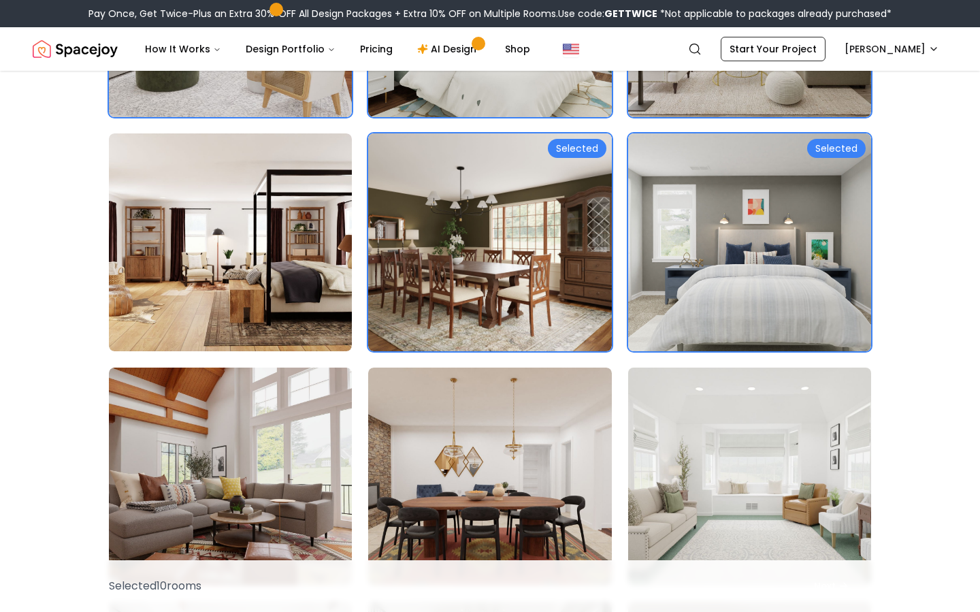
click at [721, 486] on img at bounding box center [749, 476] width 255 height 229
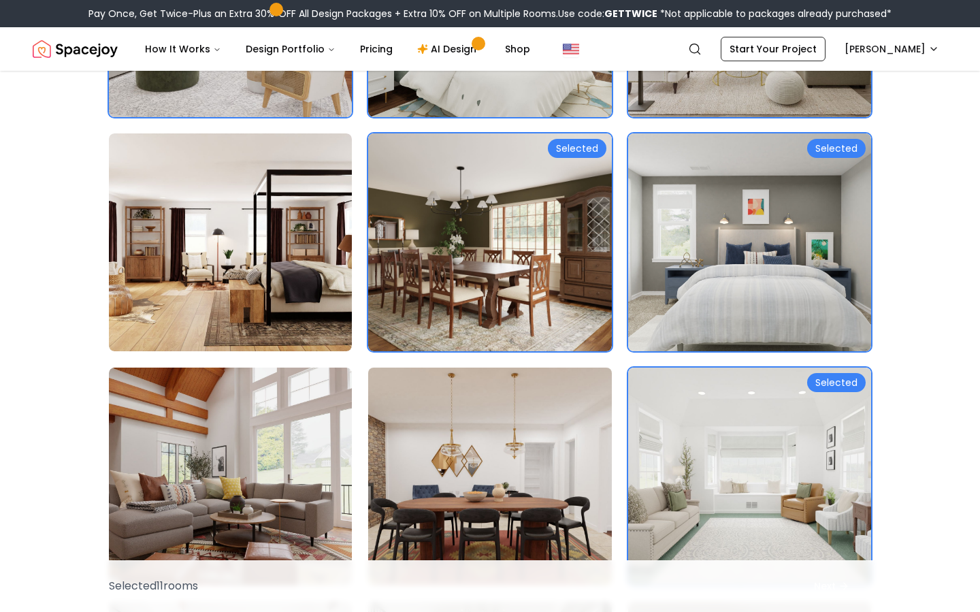
click at [550, 480] on img at bounding box center [489, 476] width 255 height 229
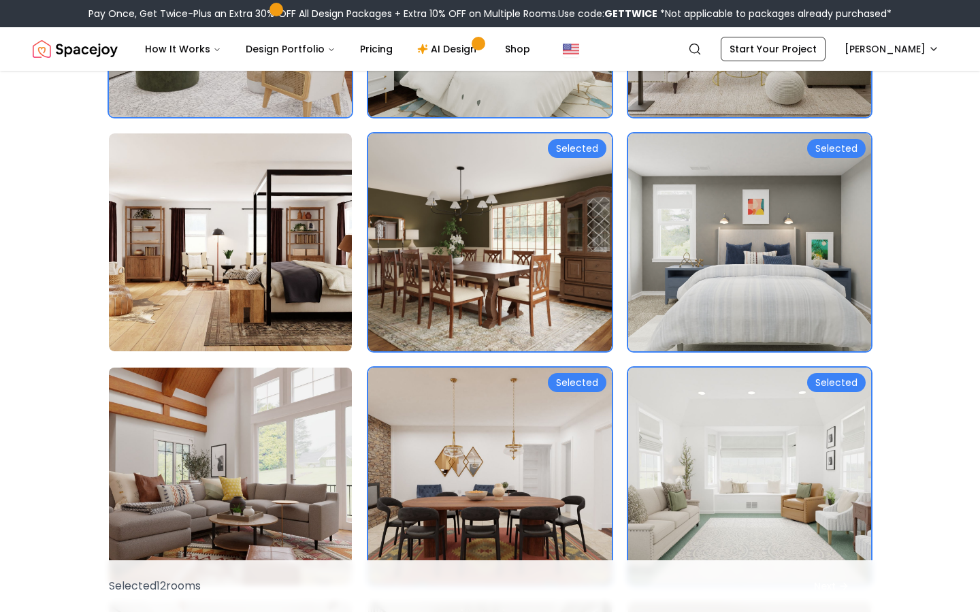
click at [258, 476] on img at bounding box center [230, 476] width 255 height 229
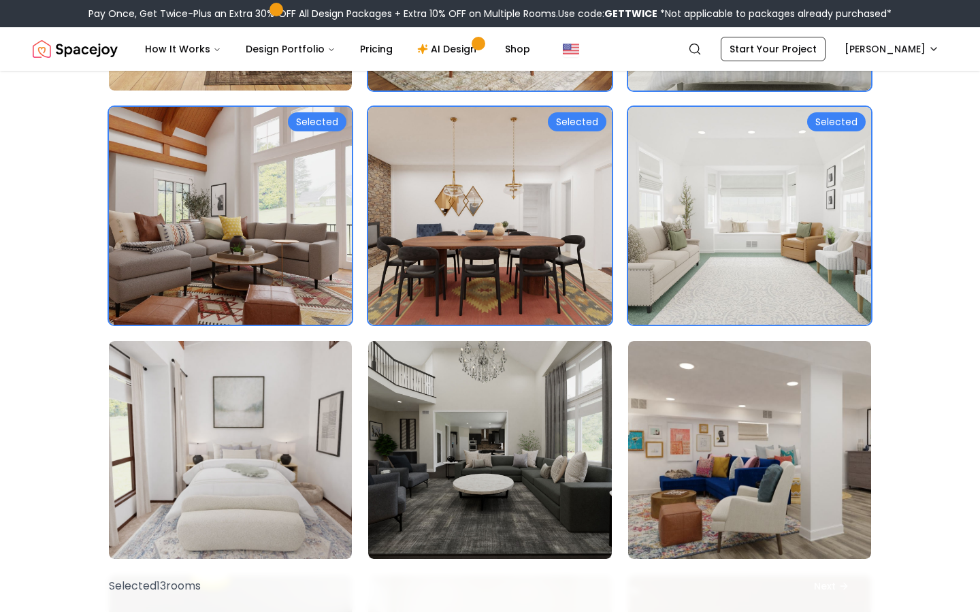
scroll to position [602, 0]
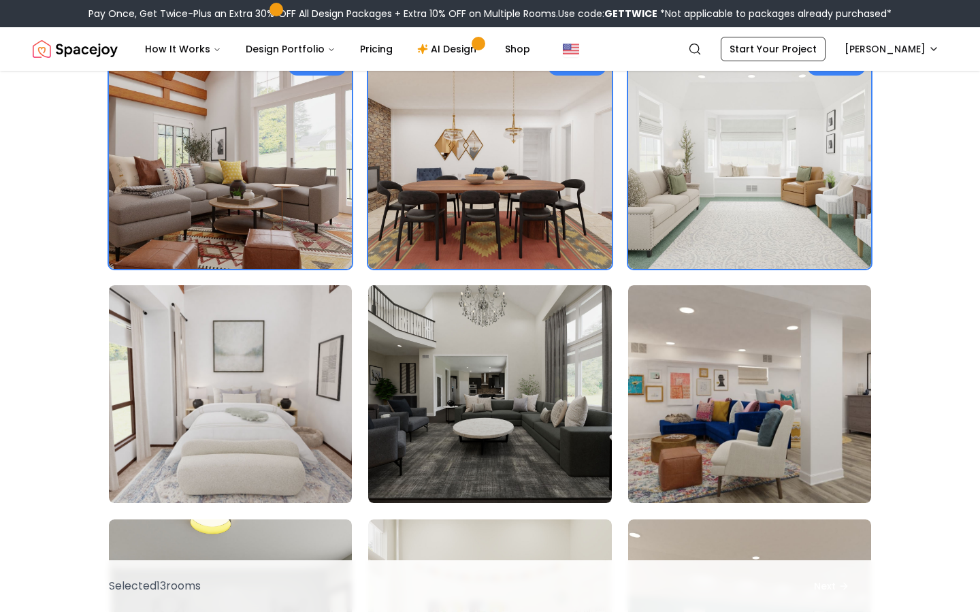
click at [258, 476] on img at bounding box center [230, 394] width 243 height 218
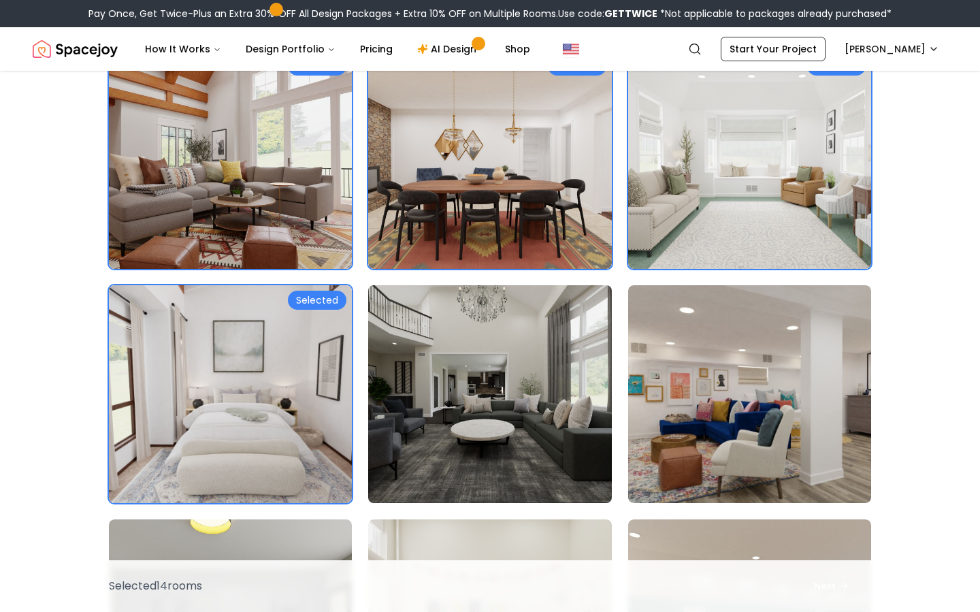
click at [514, 444] on img at bounding box center [489, 394] width 255 height 229
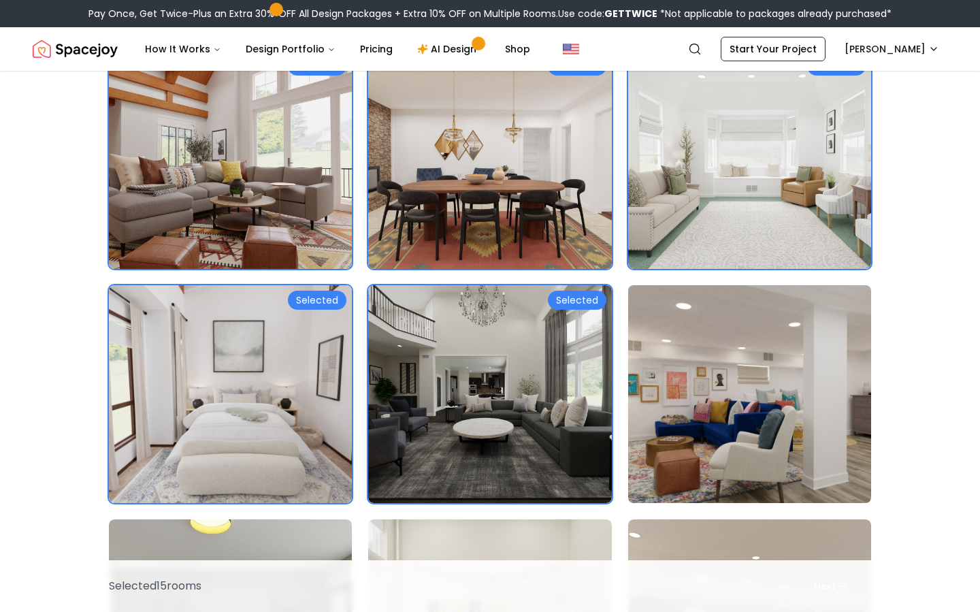
click at [816, 435] on img at bounding box center [749, 394] width 255 height 229
click at [671, 403] on img at bounding box center [749, 394] width 255 height 229
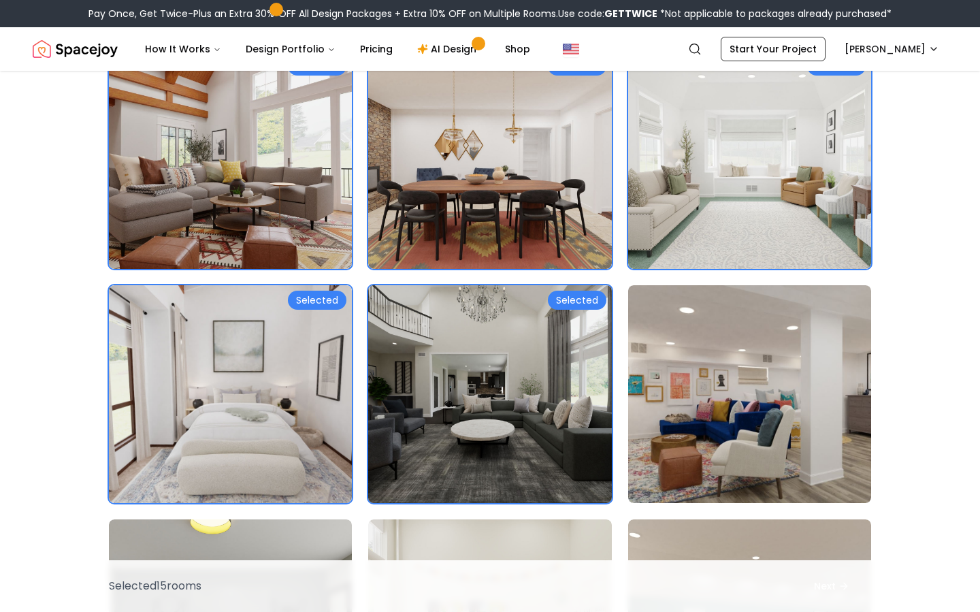
click at [495, 392] on img at bounding box center [489, 394] width 255 height 229
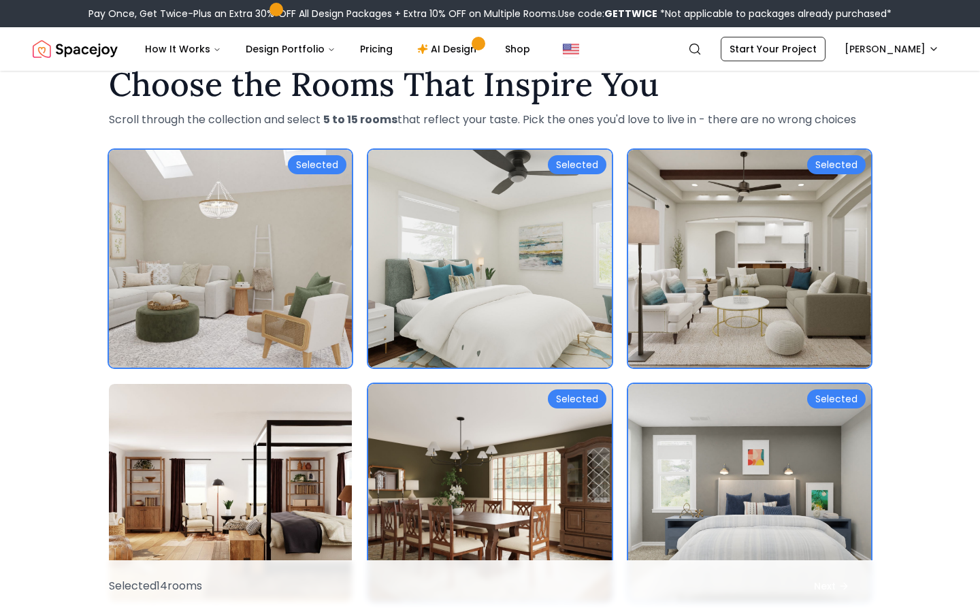
scroll to position [0, 0]
